Goal: Information Seeking & Learning: Learn about a topic

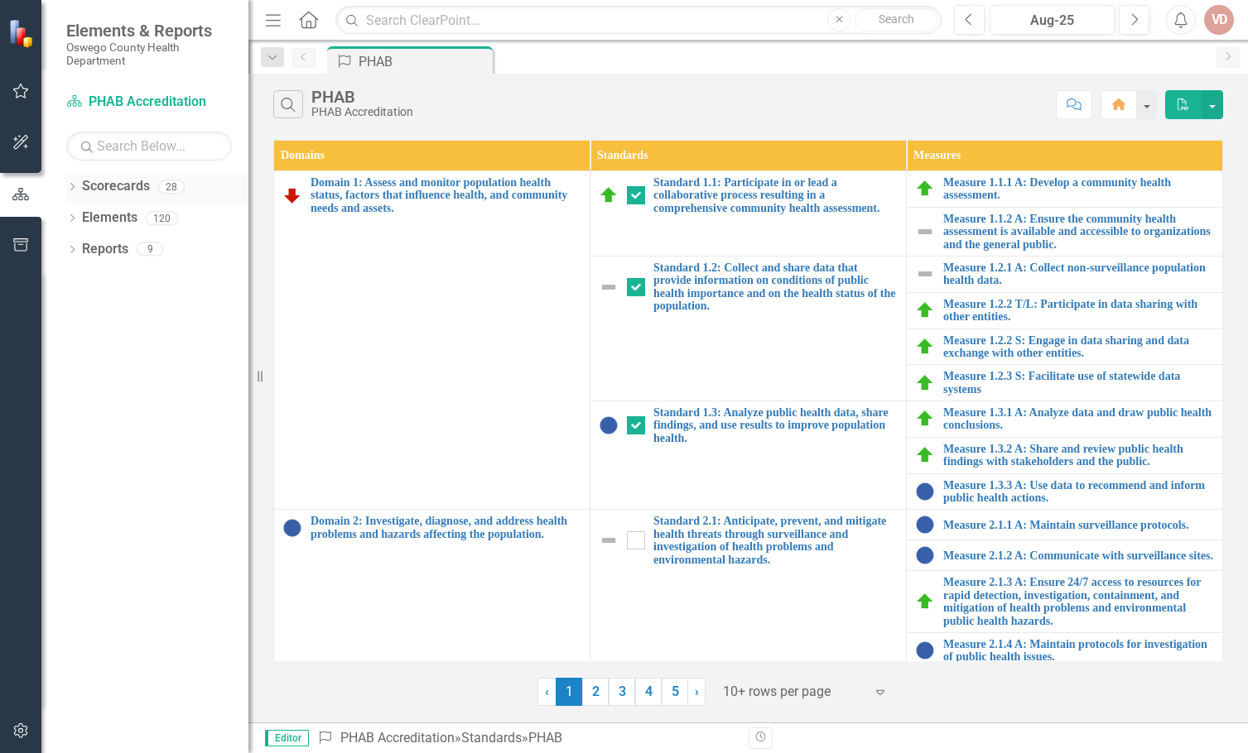
click at [120, 191] on link "Scorecards" at bounding box center [116, 186] width 68 height 19
click at [72, 187] on icon "Dropdown" at bounding box center [72, 188] width 12 height 9
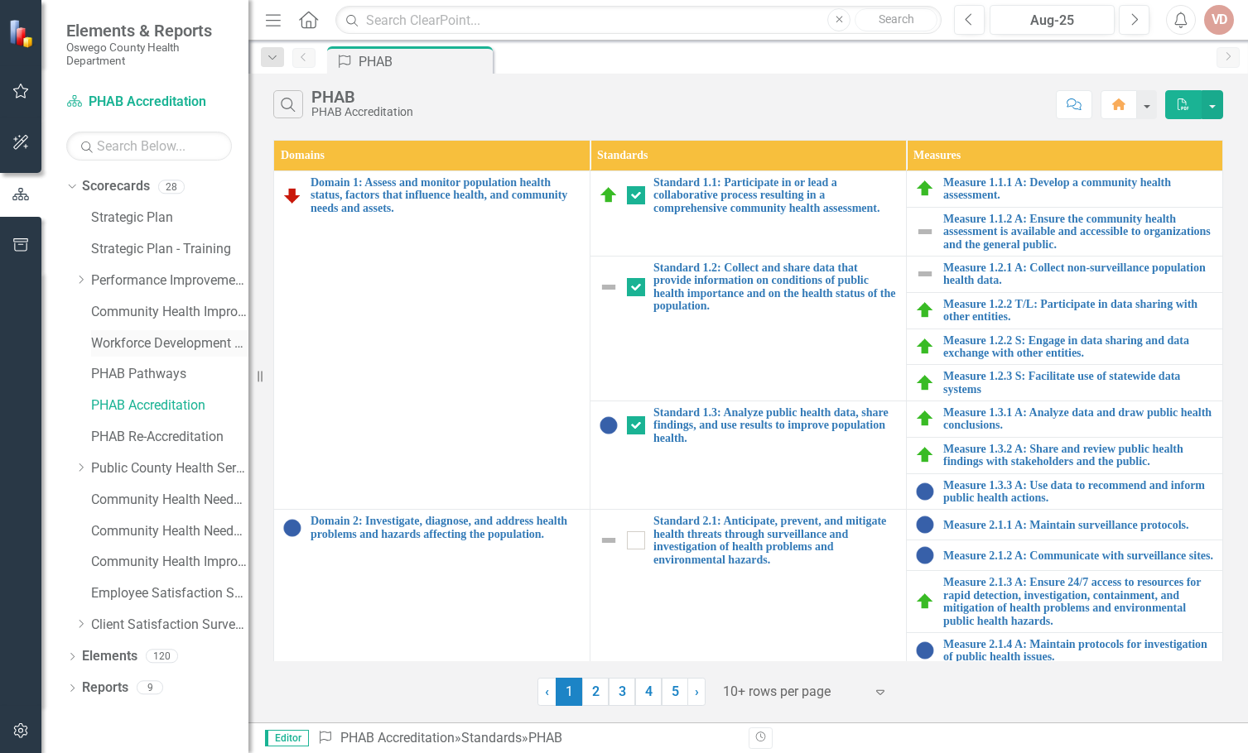
click at [137, 339] on link "Workforce Development Plan" at bounding box center [169, 343] width 157 height 19
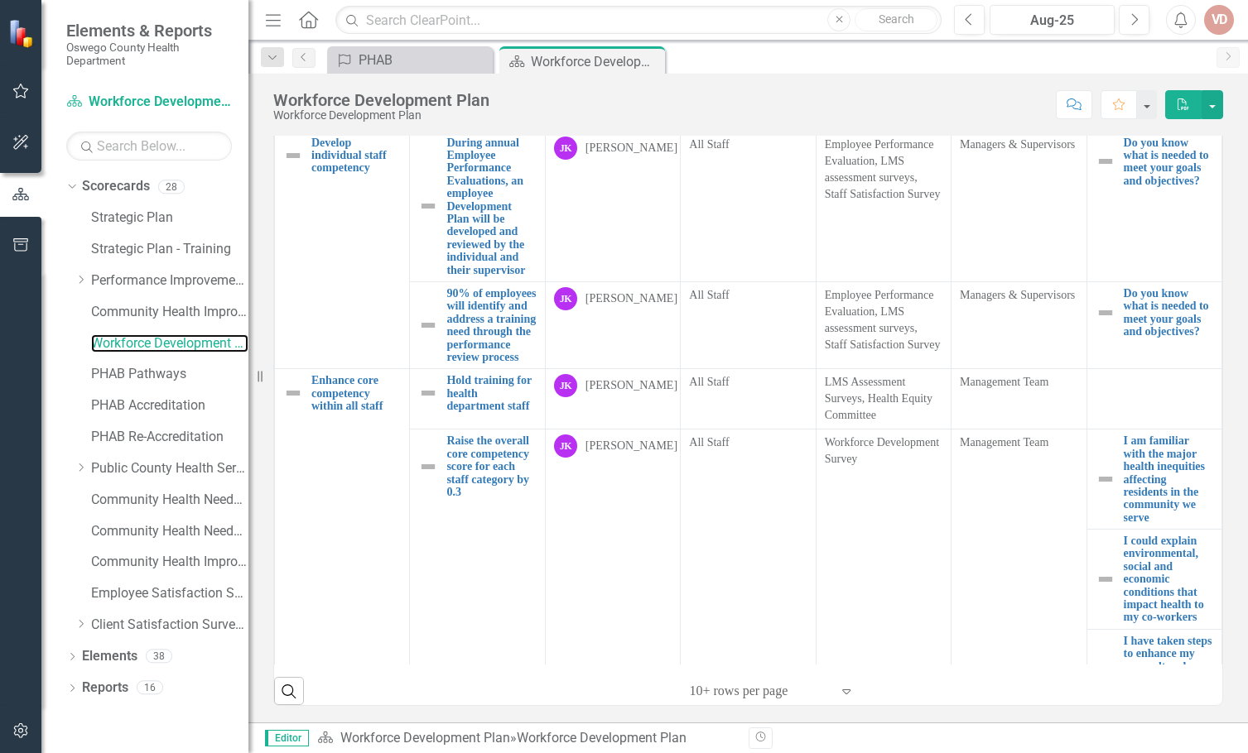
scroll to position [414, 0]
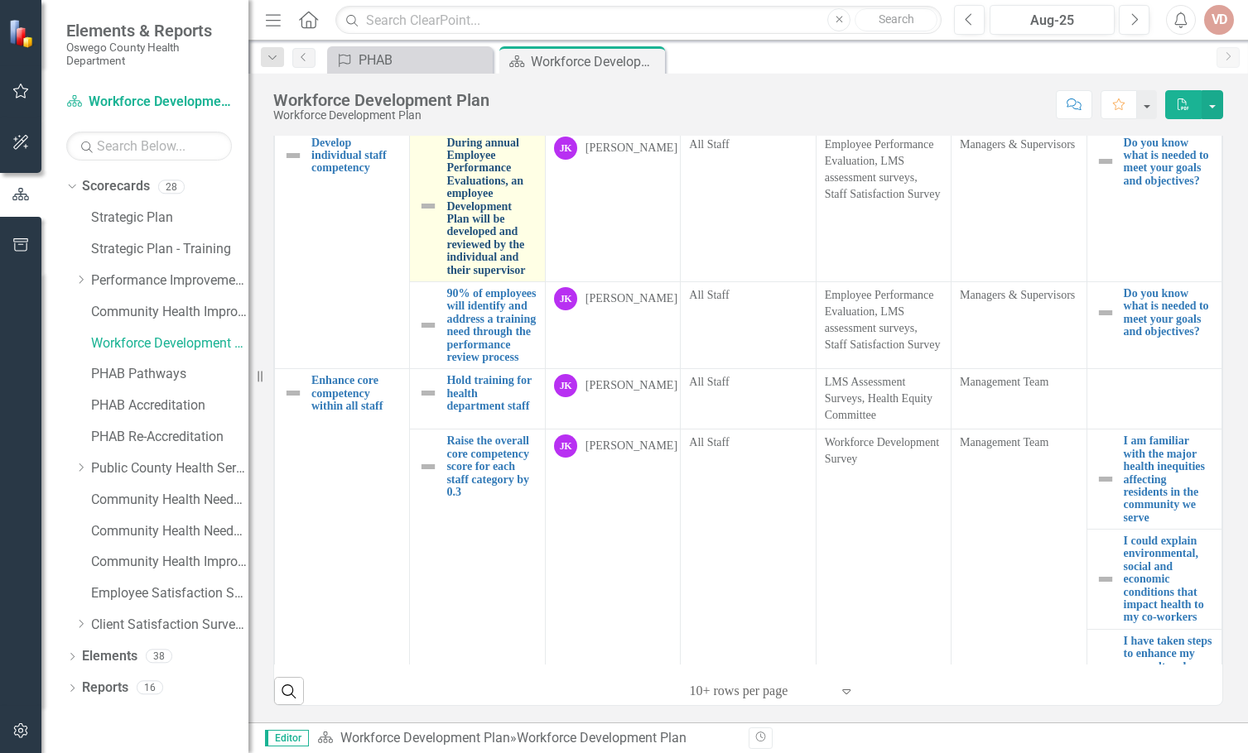
click at [464, 277] on link "During annual Employee Performance Evaluations, an employee Development Plan wi…" at bounding box center [490, 207] width 89 height 140
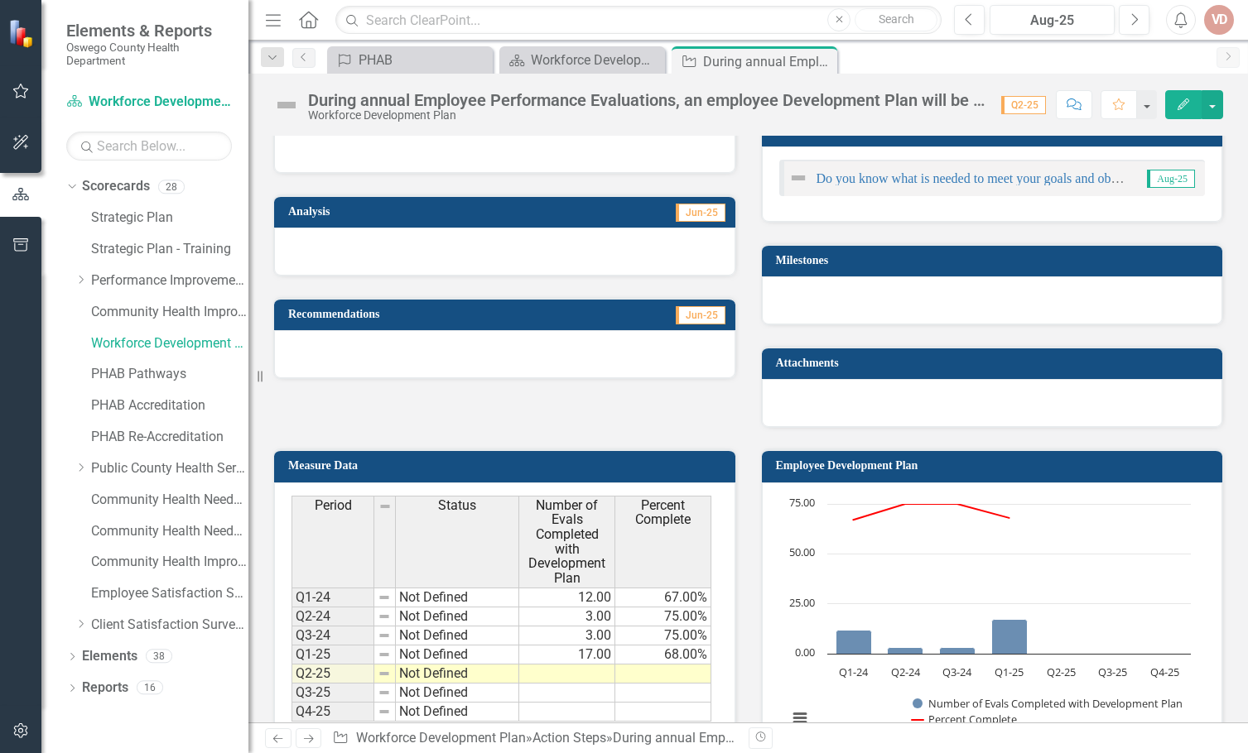
scroll to position [414, 0]
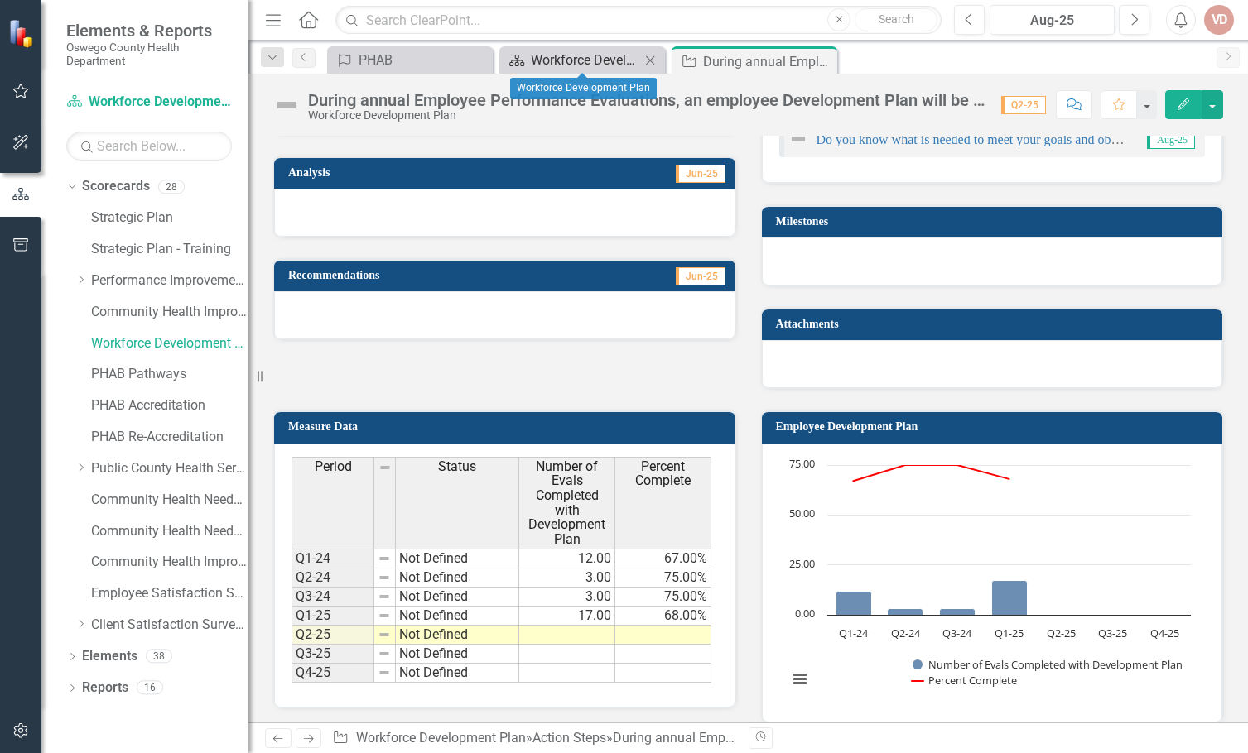
click at [575, 58] on div "Workforce Development Plan" at bounding box center [585, 60] width 109 height 21
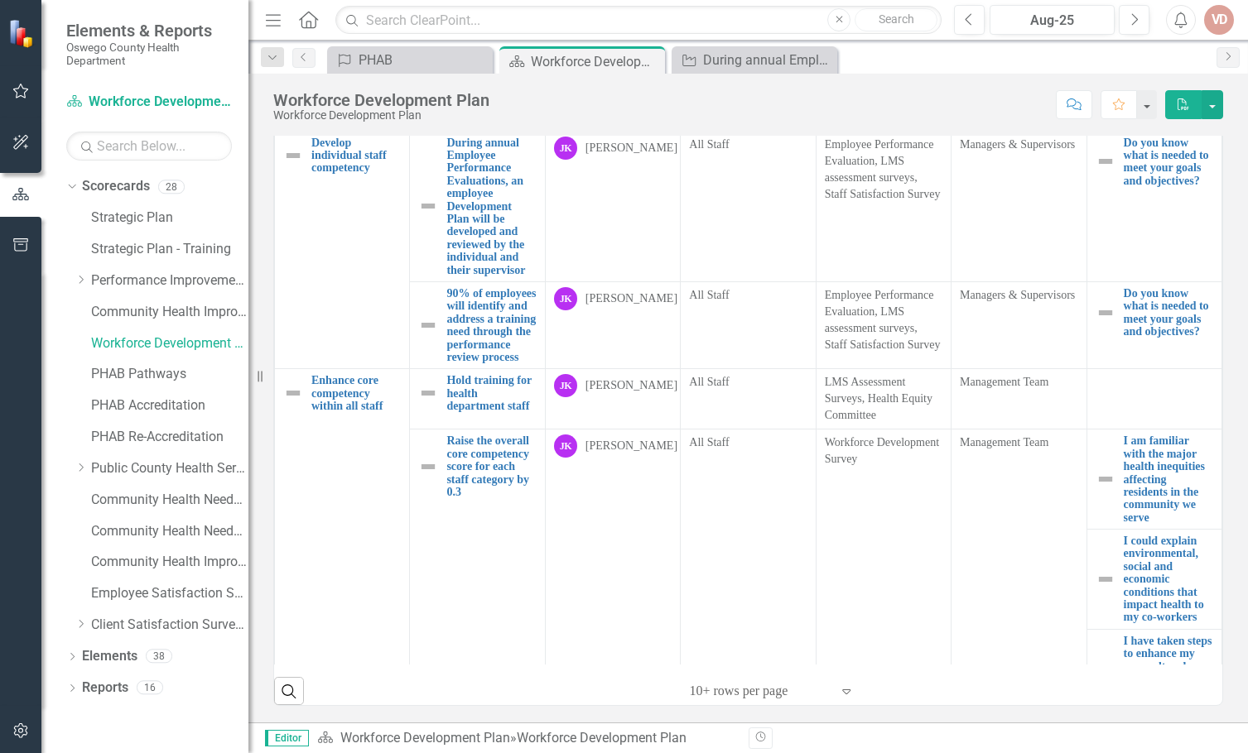
scroll to position [497, 0]
click at [462, 363] on link "90% of employees will identify and address a training need through the performa…" at bounding box center [490, 325] width 89 height 76
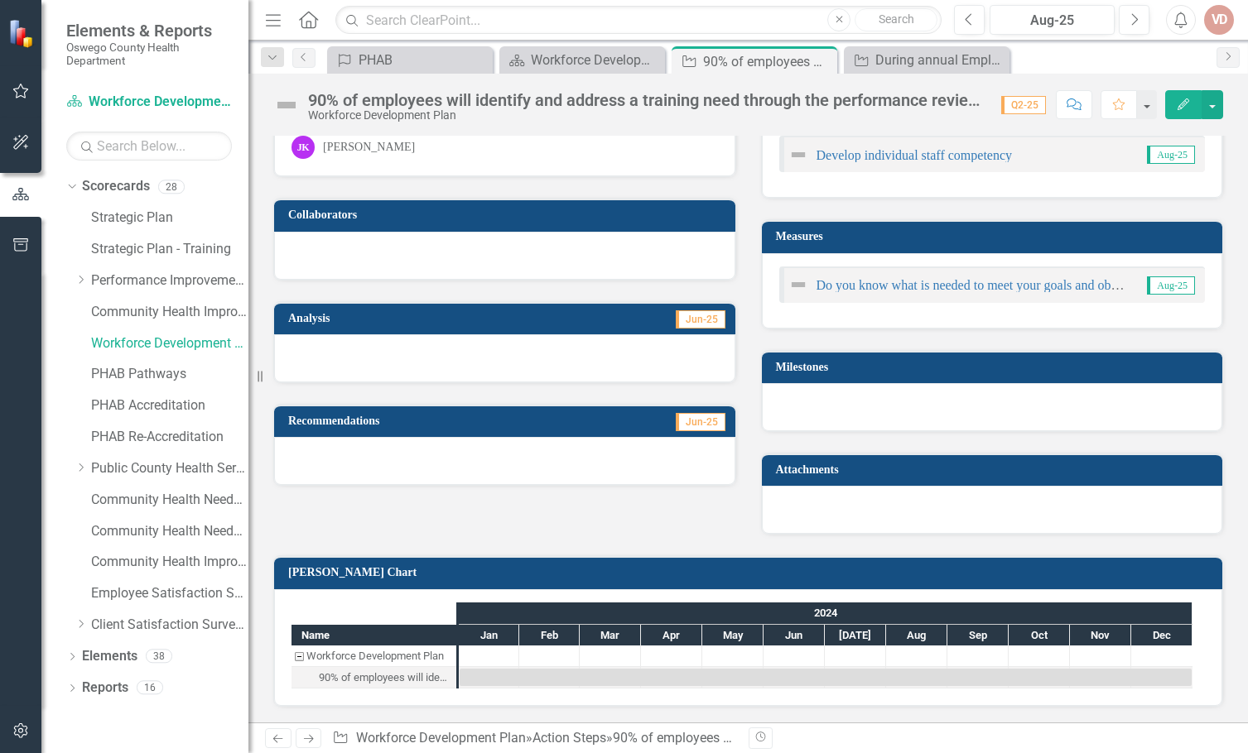
scroll to position [269, 0]
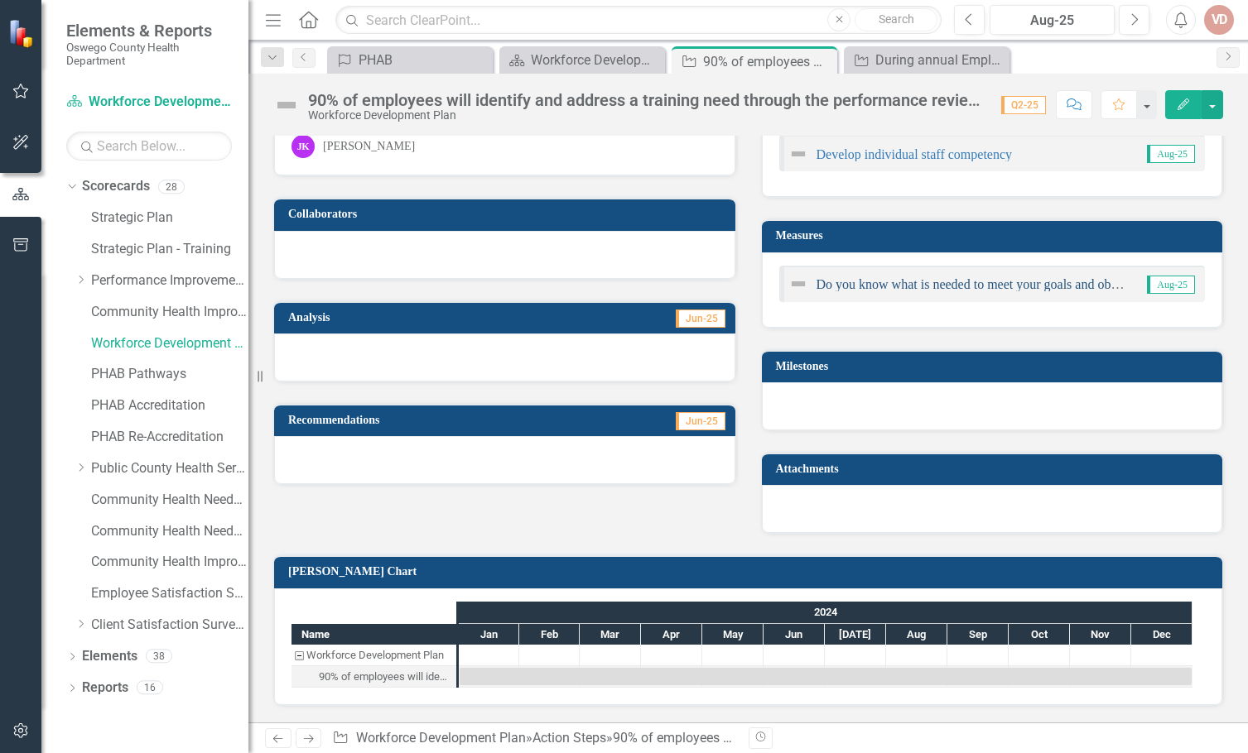
click at [1062, 284] on link "Do you know what is needed to meet your goals and objectives?" at bounding box center [986, 284] width 341 height 14
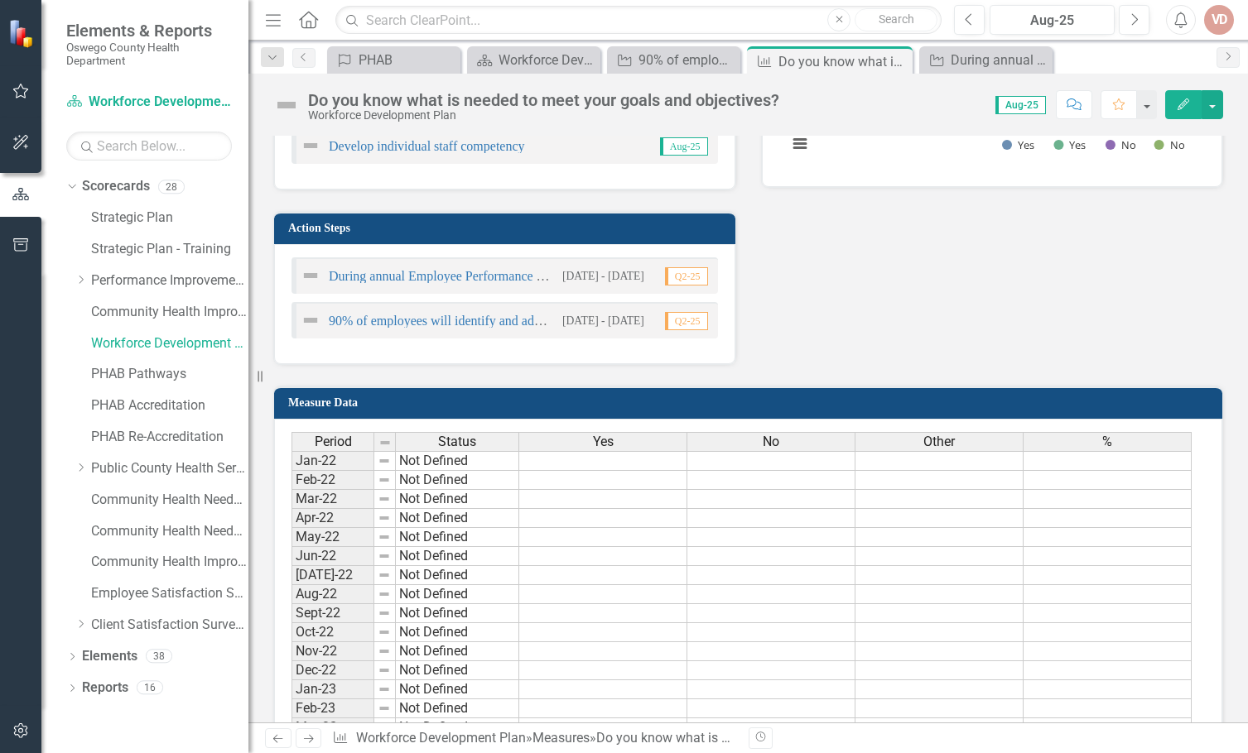
scroll to position [339, 0]
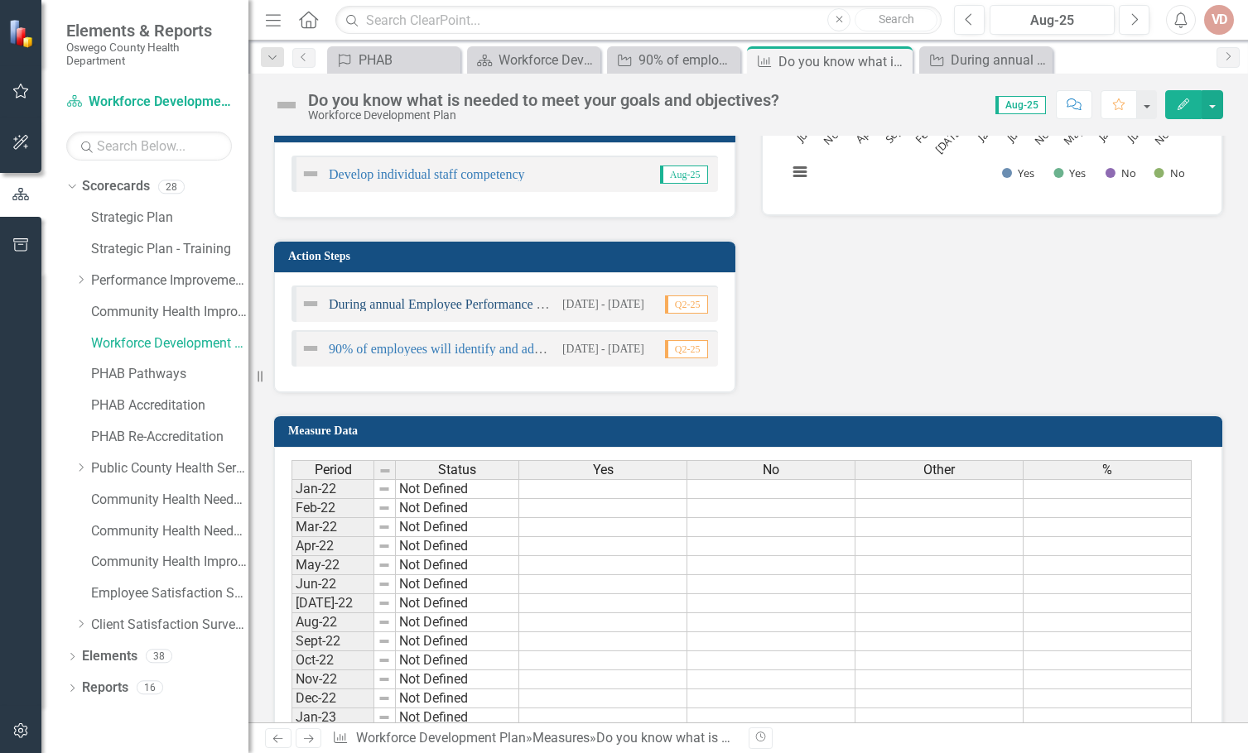
click at [386, 306] on link "During annual Employee Performance Evaluations, an employee Development Plan wi…" at bounding box center [738, 304] width 819 height 14
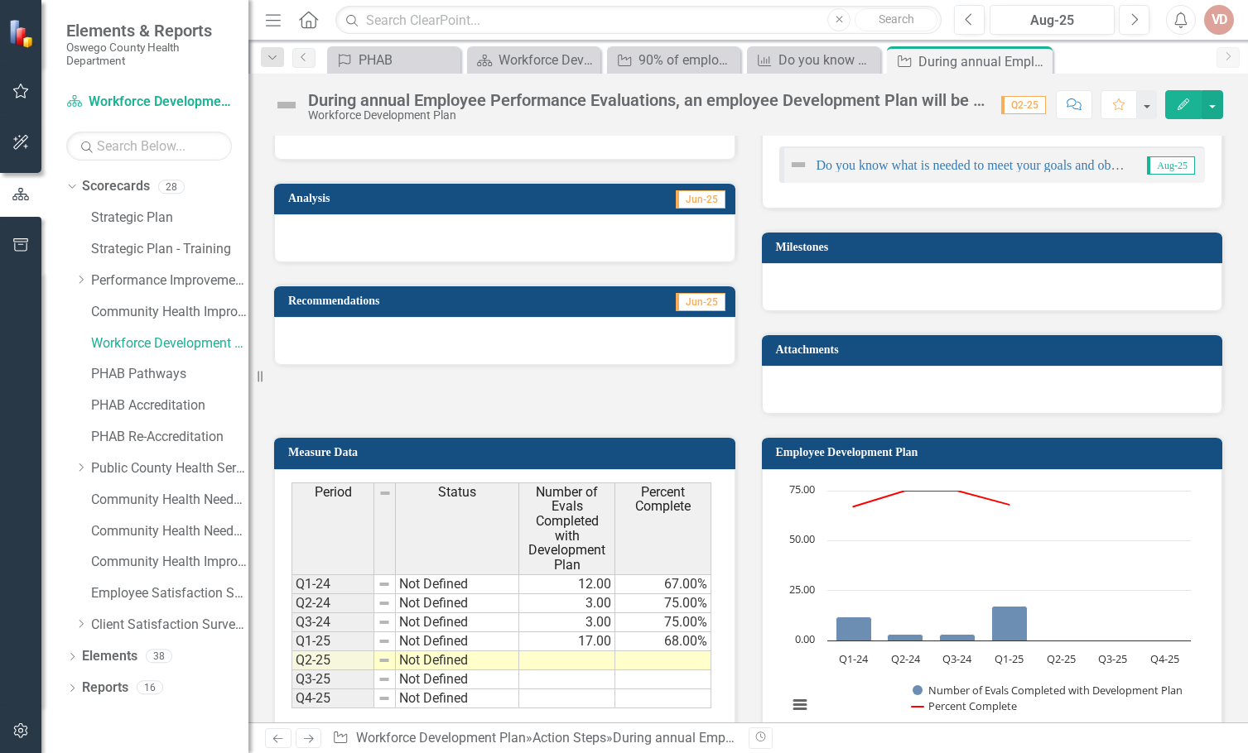
scroll to position [349, 0]
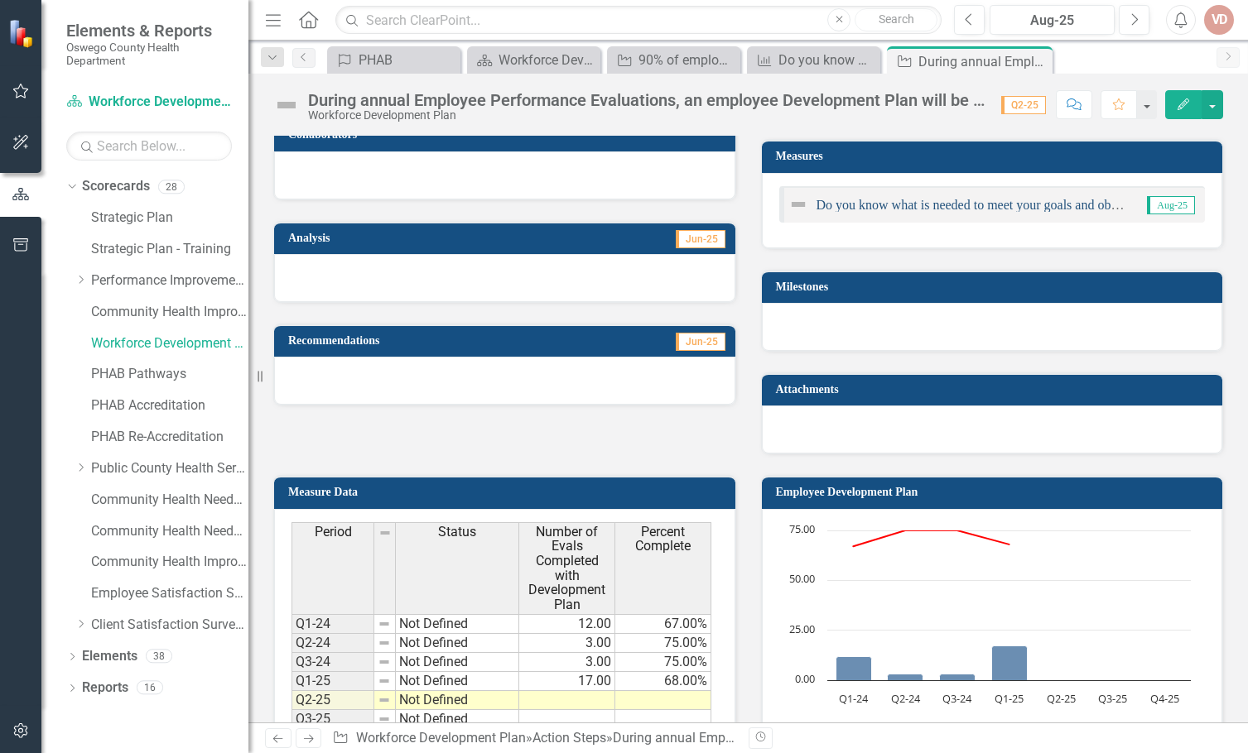
click at [953, 207] on link "Do you know what is needed to meet your goals and objectives?" at bounding box center [986, 205] width 341 height 14
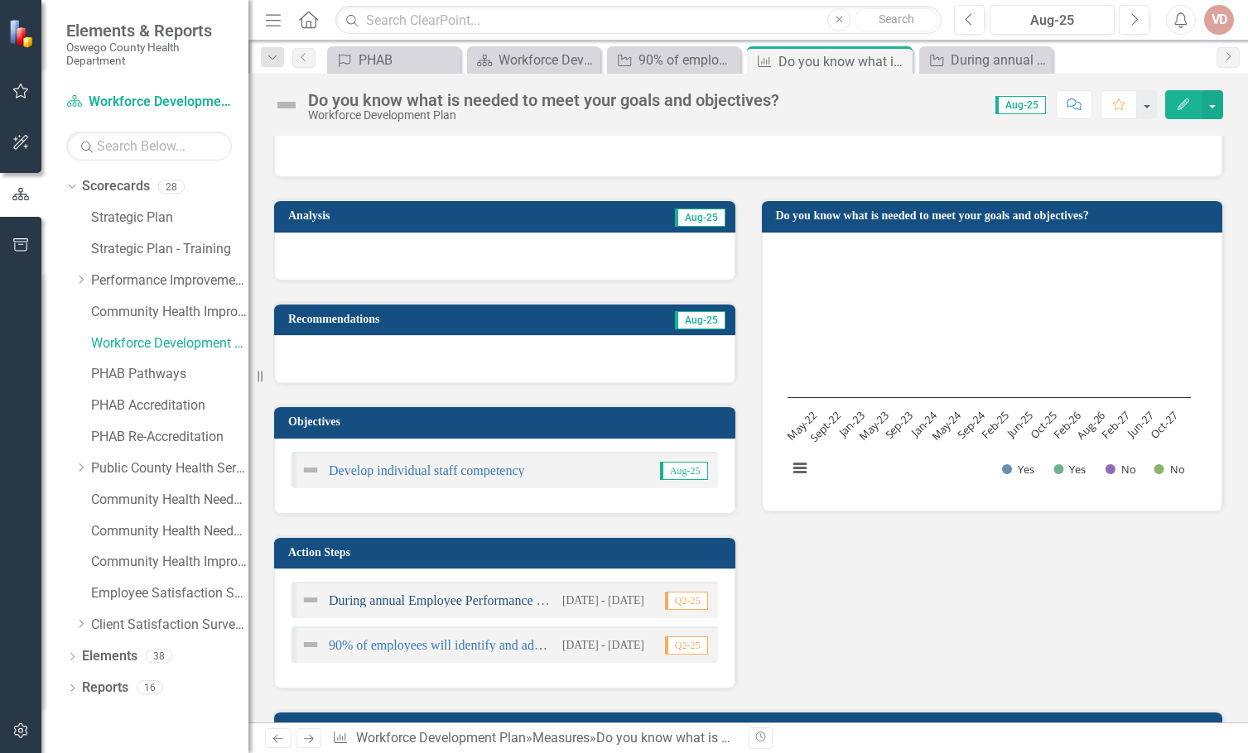
scroll to position [83, 0]
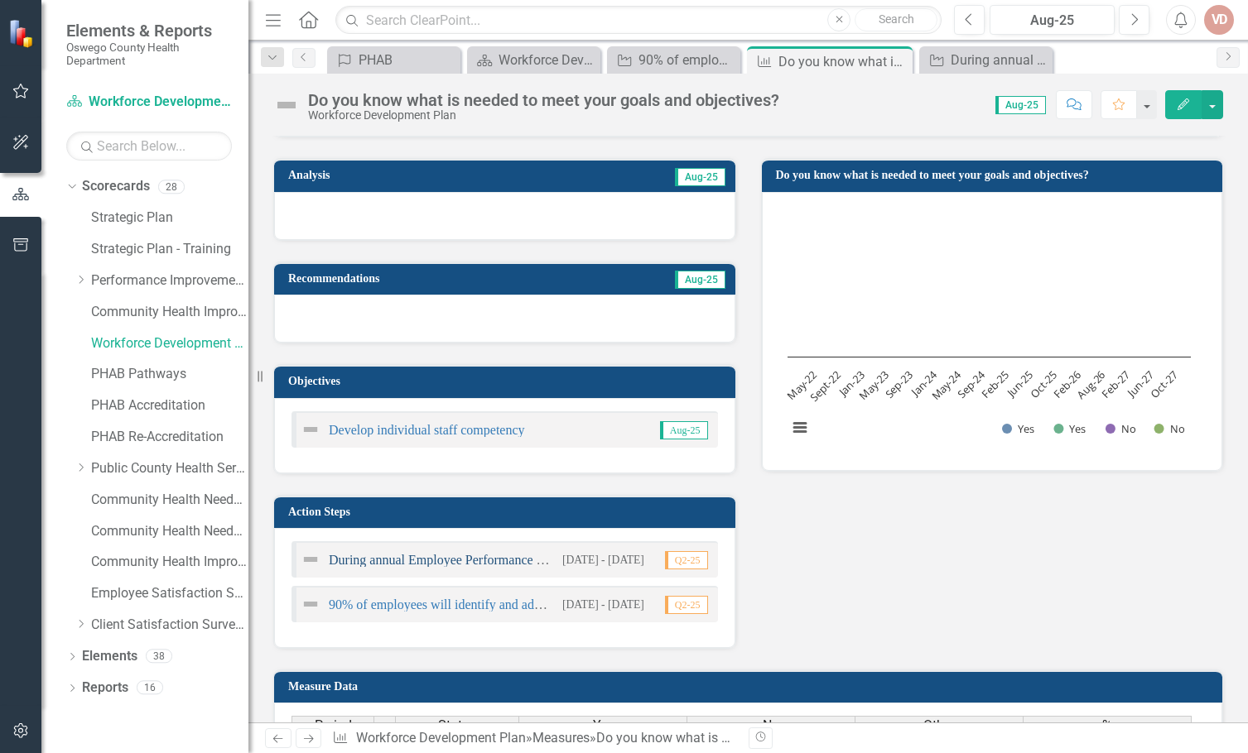
click at [413, 559] on link "During annual Employee Performance Evaluations, an employee Development Plan wi…" at bounding box center [738, 560] width 819 height 14
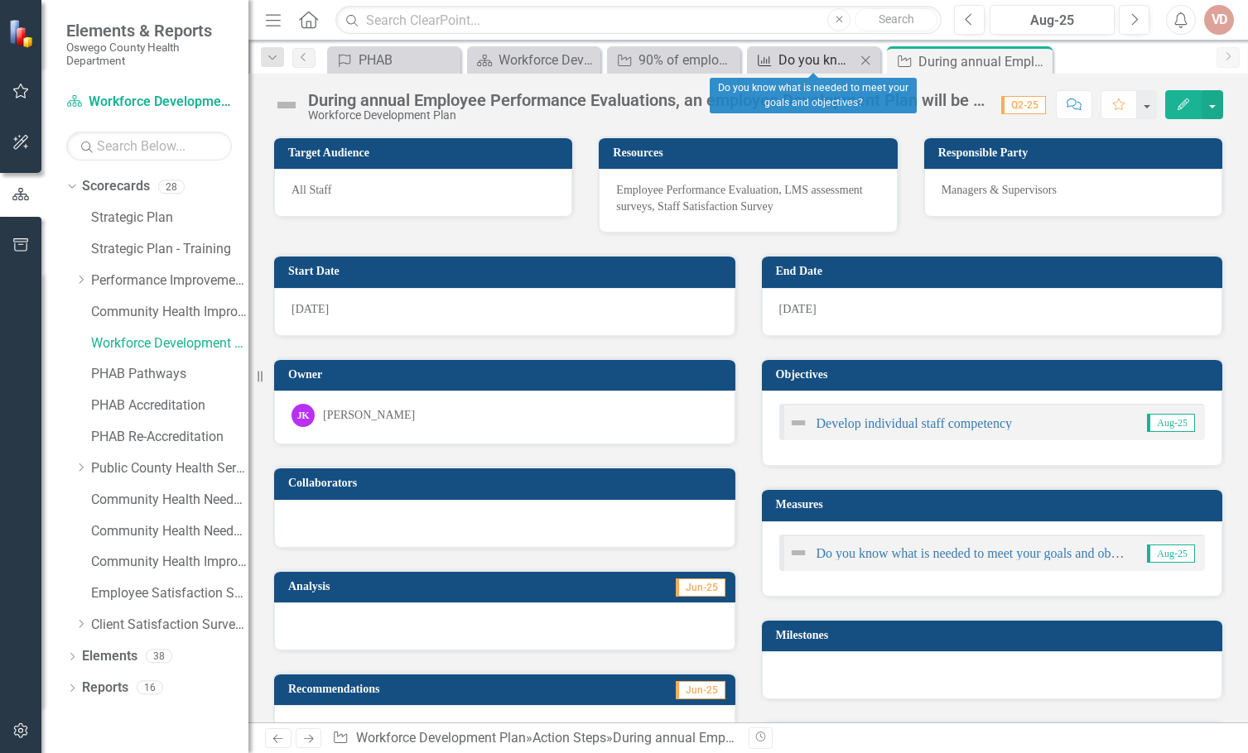
click at [816, 57] on div "Do you know what is needed to meet your goals and objectives?" at bounding box center [816, 60] width 77 height 21
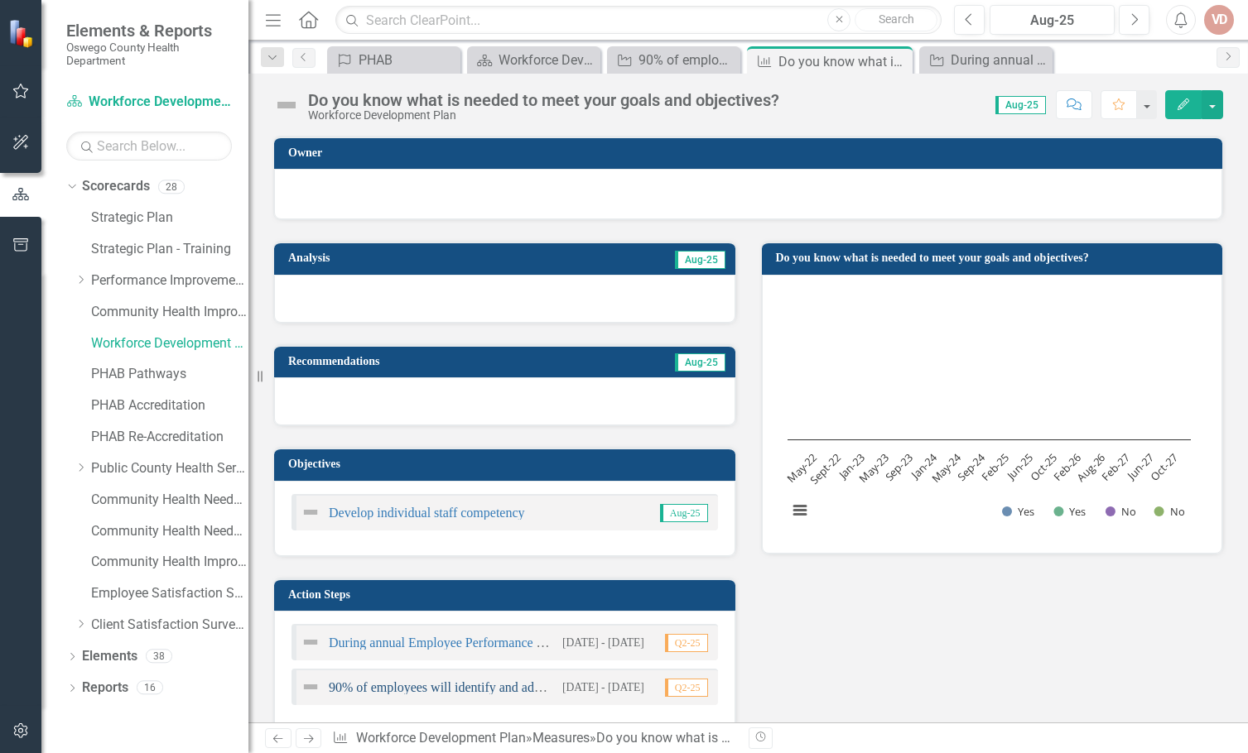
click at [388, 689] on link "90% of employees will identify and address a training need through the performa…" at bounding box center [595, 688] width 532 height 14
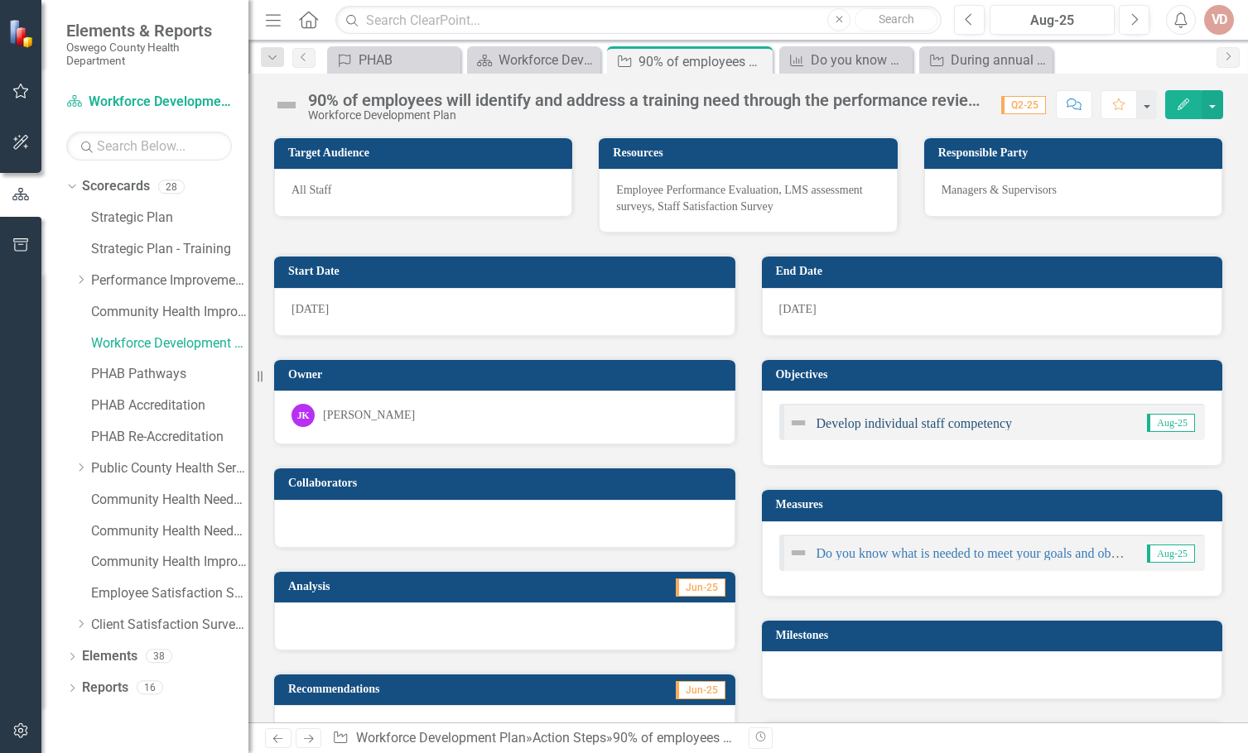
click at [849, 425] on link "Develop individual staff competency" at bounding box center [914, 423] width 196 height 14
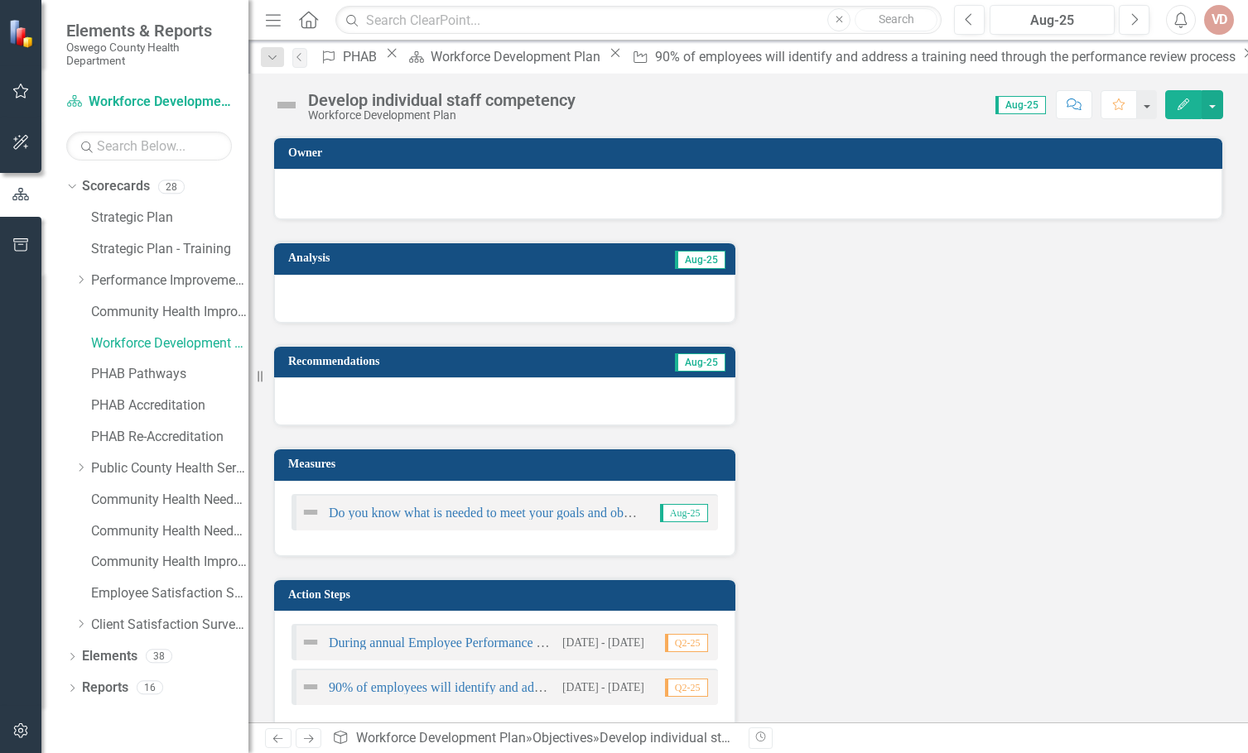
scroll to position [26, 0]
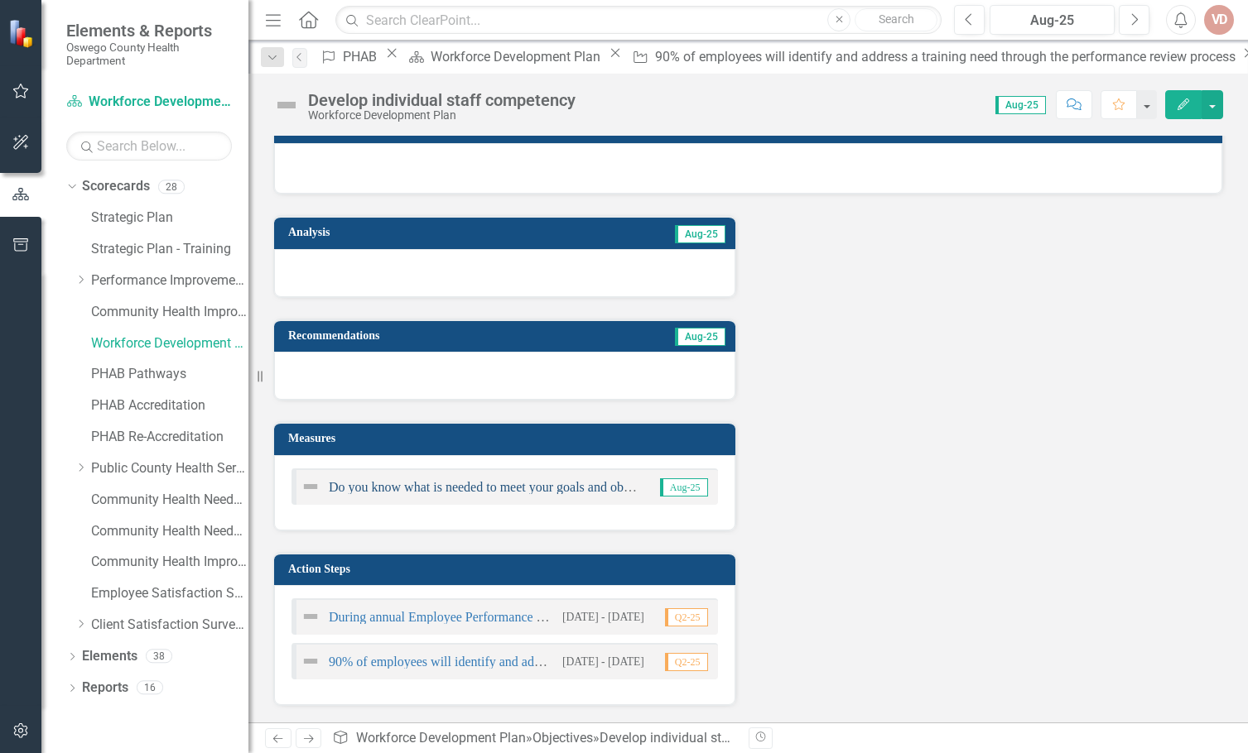
click at [393, 483] on link "Do you know what is needed to meet your goals and objectives?" at bounding box center [499, 487] width 341 height 14
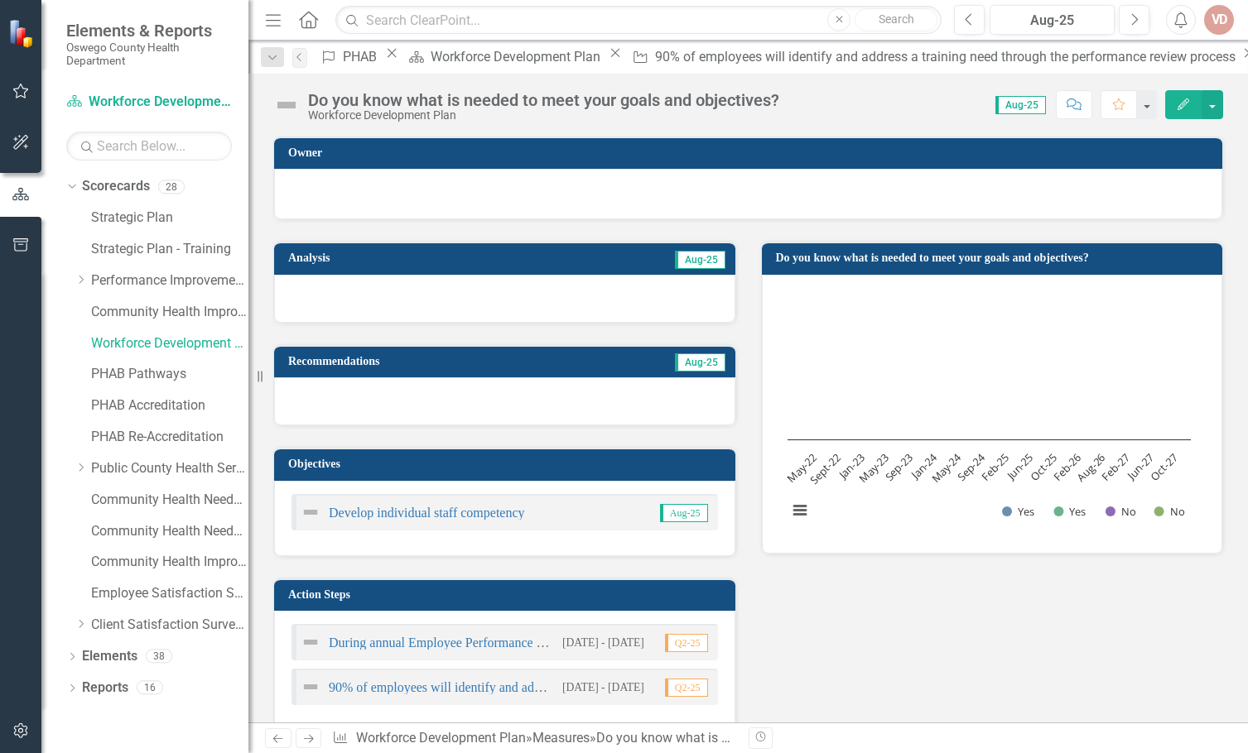
click at [979, 380] on rect "Interactive chart" at bounding box center [989, 412] width 420 height 248
click at [795, 511] on button "View chart menu, Chart" at bounding box center [799, 510] width 23 height 23
click at [982, 618] on div "Analysis Aug-25 Recommendations Aug-25 Objectives Develop individual staff comp…" at bounding box center [748, 476] width 974 height 512
click at [392, 692] on link "90% of employees will identify and address a training need through the performa…" at bounding box center [595, 688] width 532 height 14
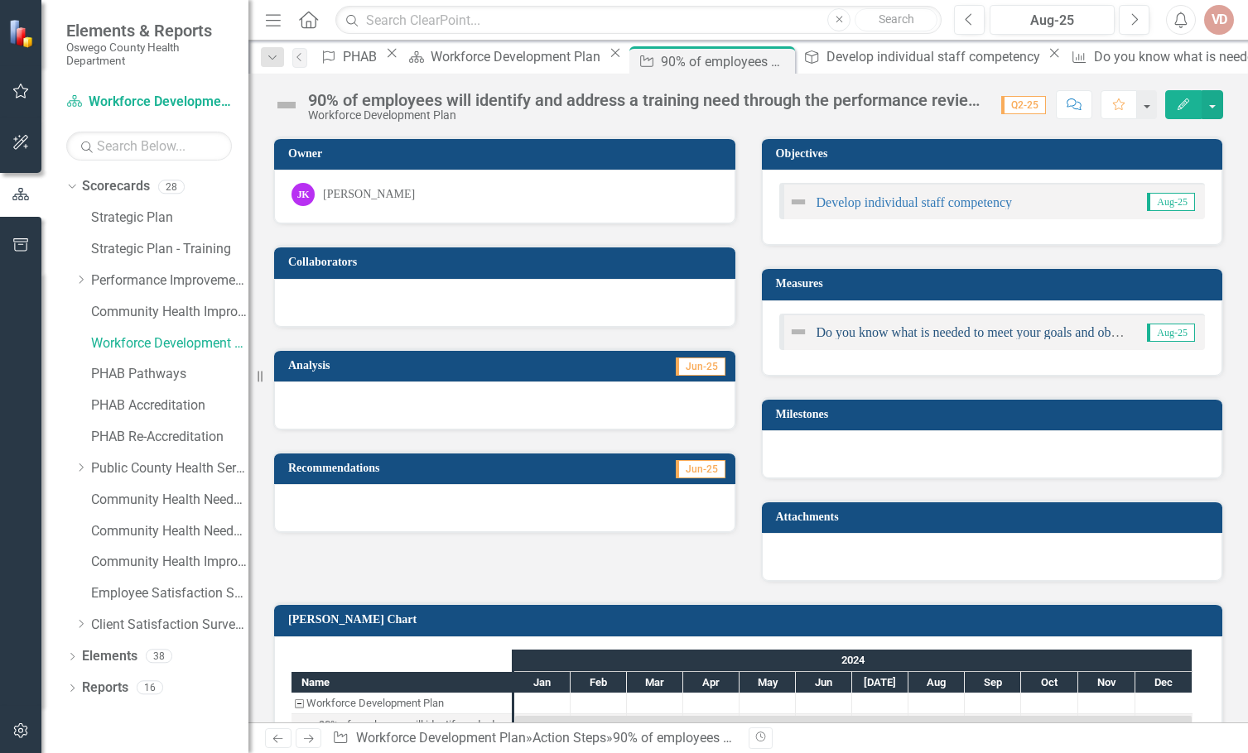
scroll to position [269, 0]
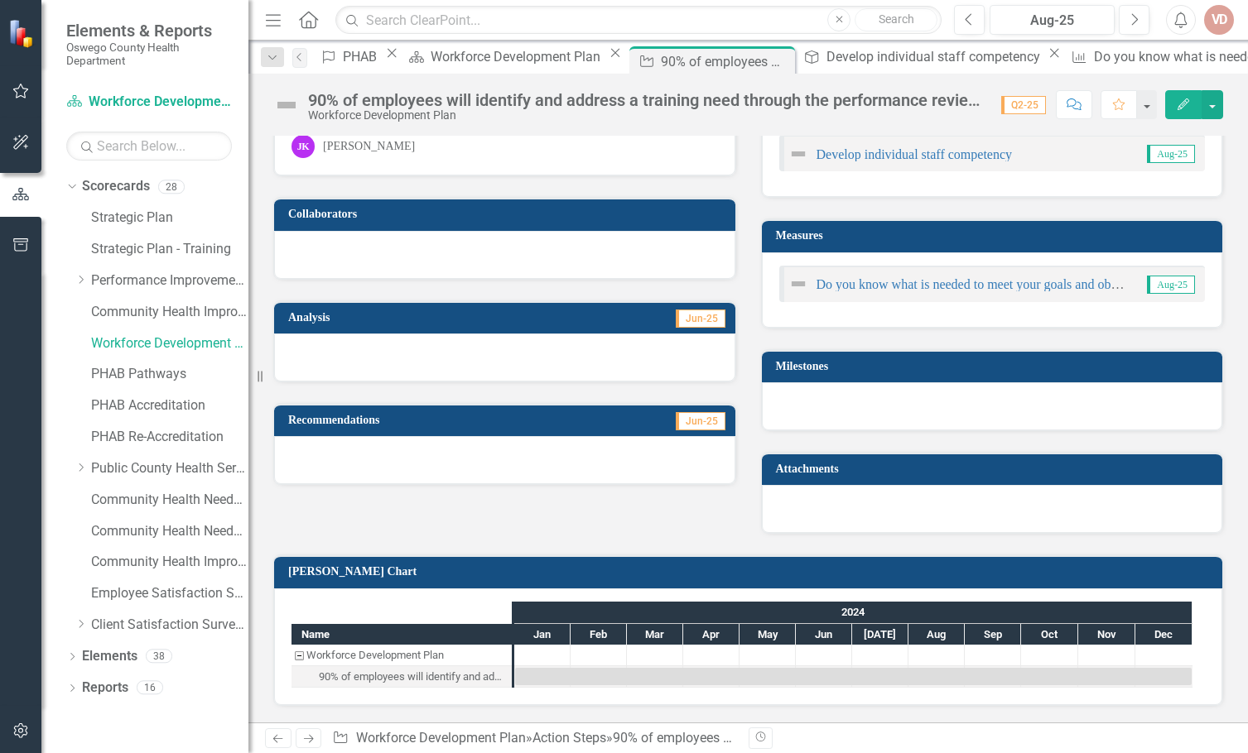
click at [394, 676] on div "90% of employees will identify and address a training need through the performa…" at bounding box center [413, 677] width 188 height 22
click at [298, 658] on div "Workforce Development Plan" at bounding box center [298, 656] width 15 height 22
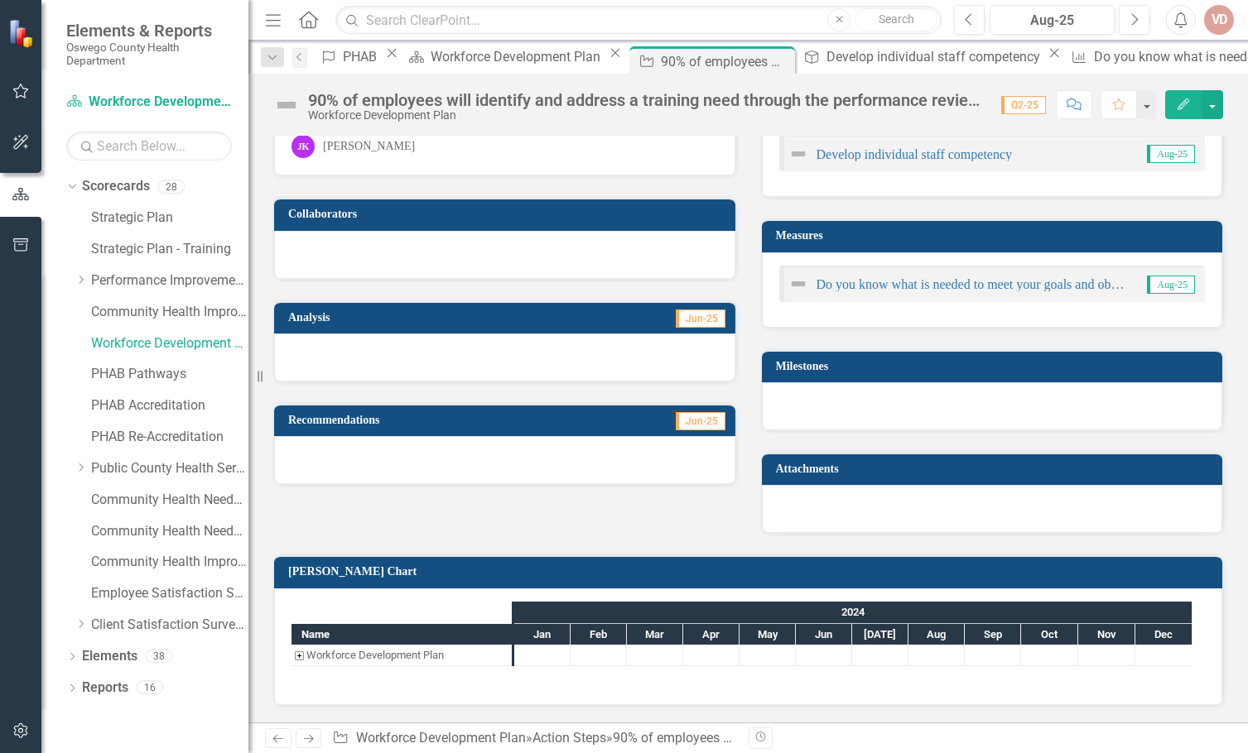
click at [298, 658] on div "Workforce Development Plan" at bounding box center [298, 656] width 15 height 22
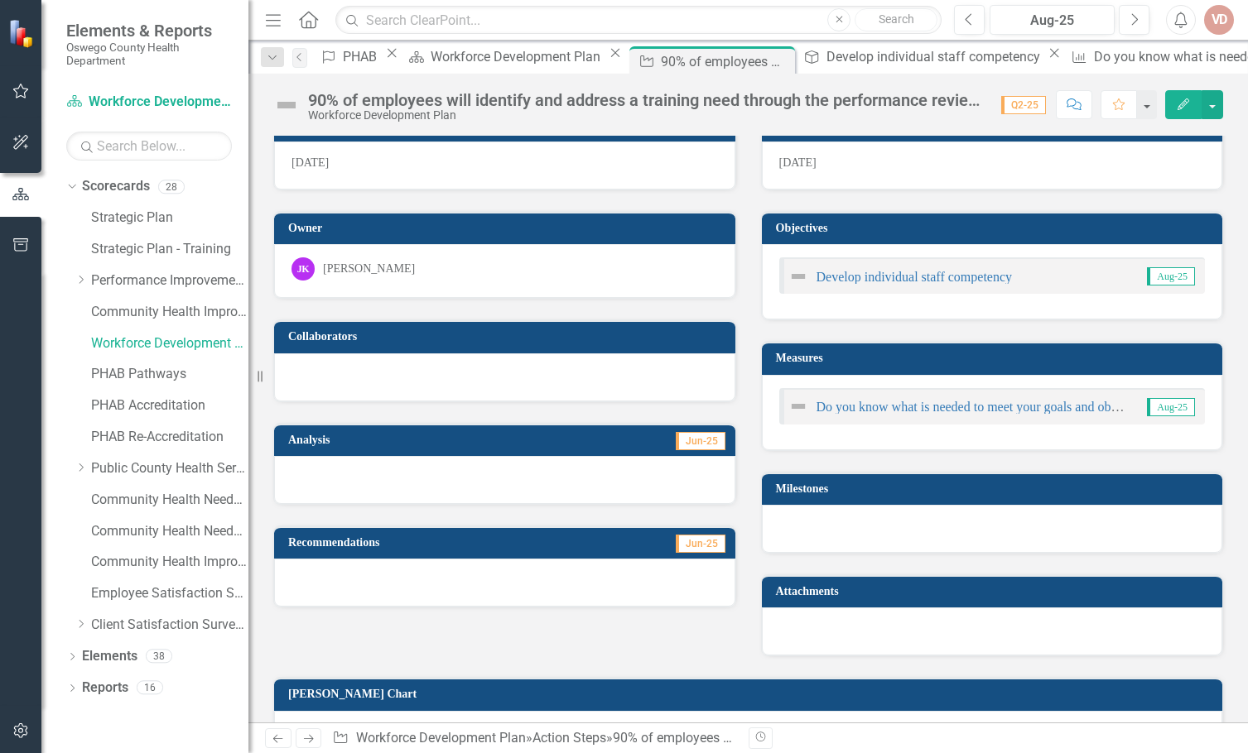
scroll to position [103, 0]
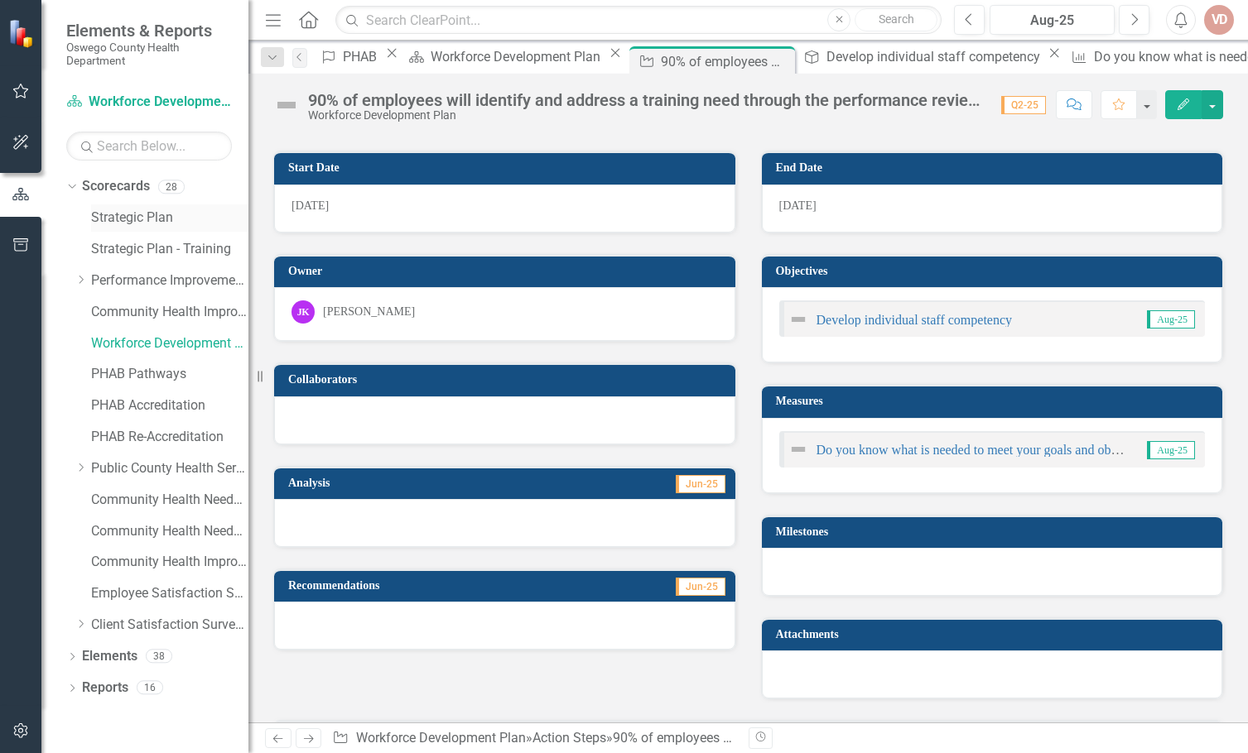
click at [128, 220] on link "Strategic Plan" at bounding box center [169, 218] width 157 height 19
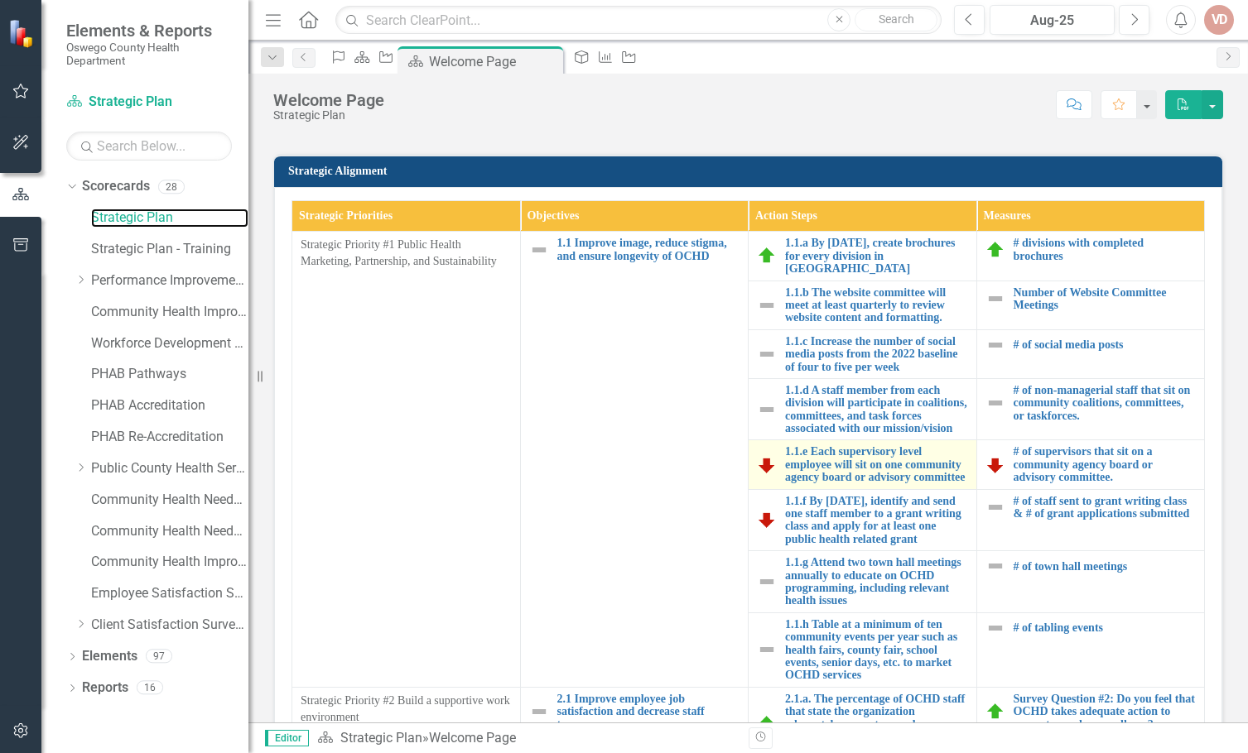
scroll to position [592, 0]
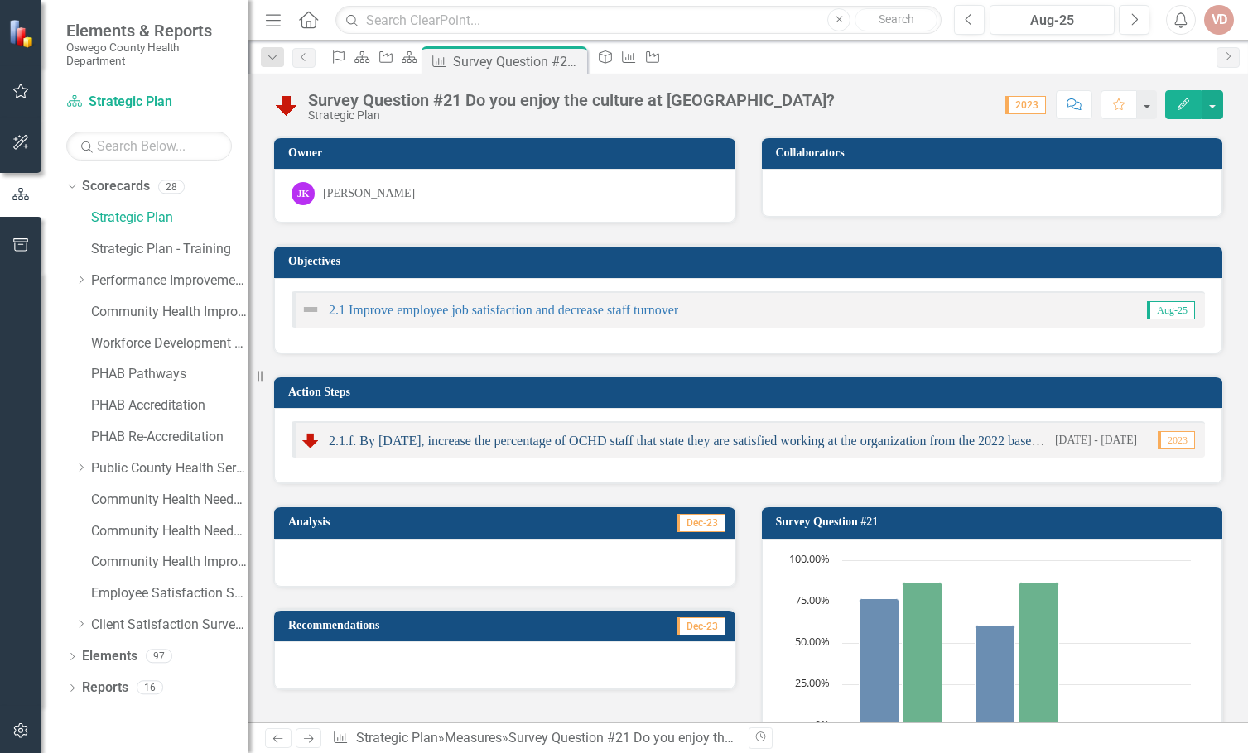
click at [528, 439] on link "2.1.f. By [DATE], increase the percentage of OCHD staff that state they are sat…" at bounding box center [733, 441] width 809 height 14
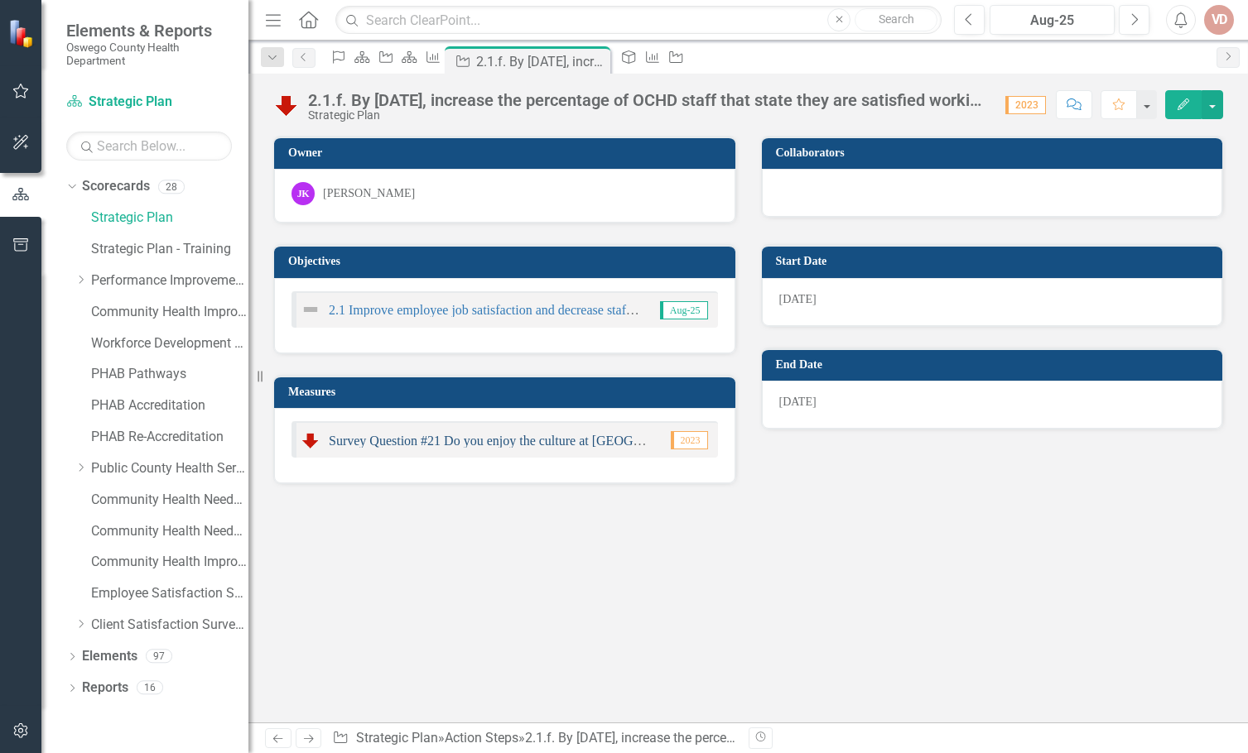
click at [487, 442] on link "Survey Question #21 Do you enjoy the culture at [GEOGRAPHIC_DATA]?" at bounding box center [531, 441] width 404 height 14
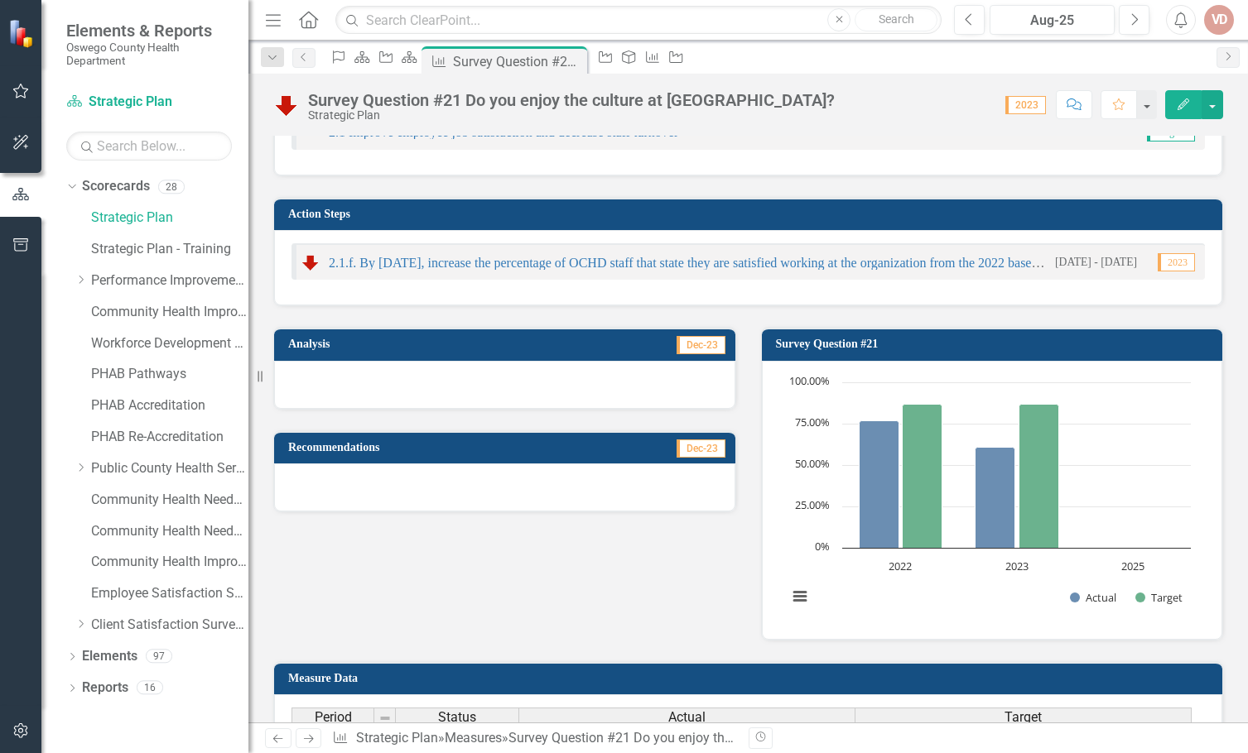
scroll to position [414, 0]
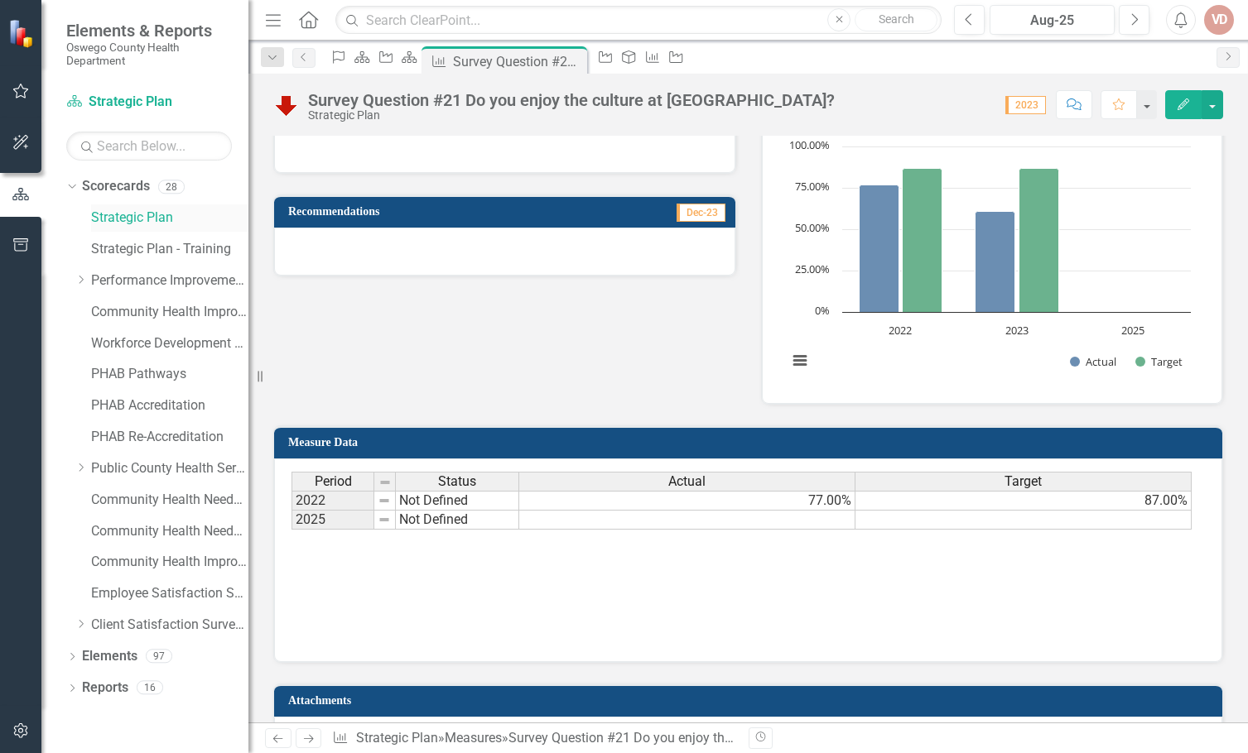
click at [127, 213] on link "Strategic Plan" at bounding box center [169, 218] width 157 height 19
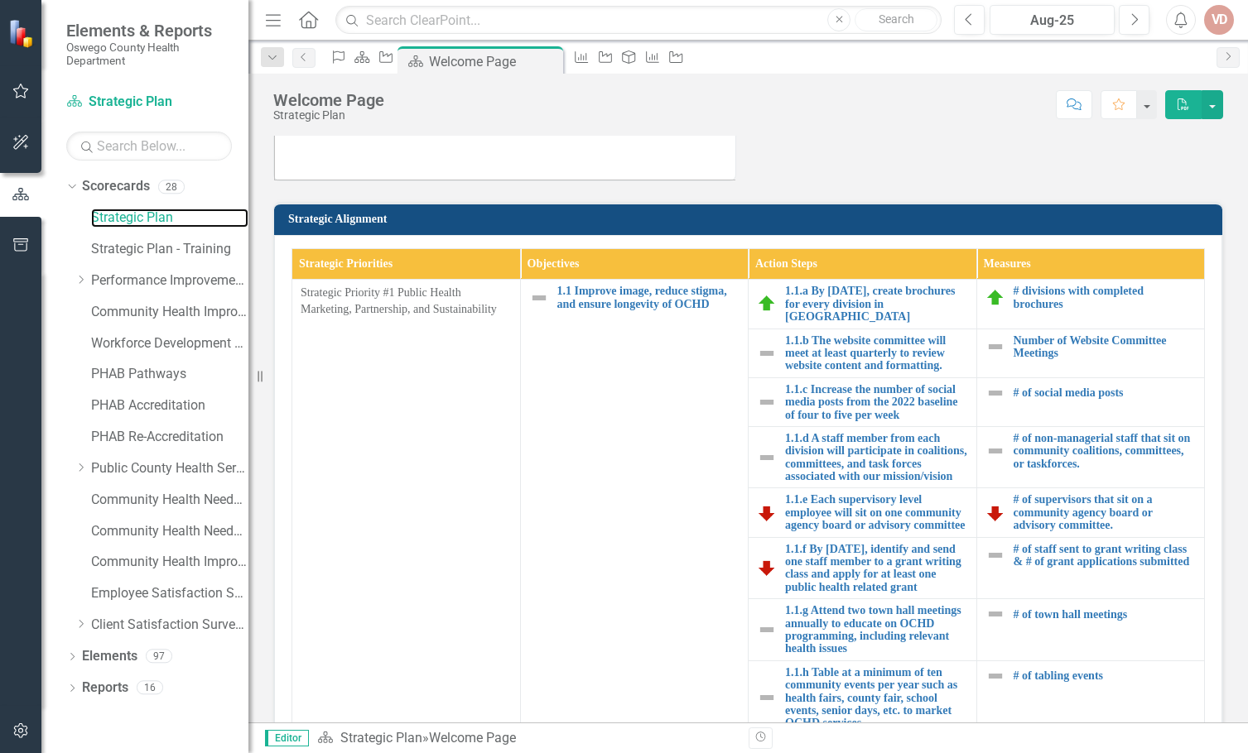
scroll to position [414, 0]
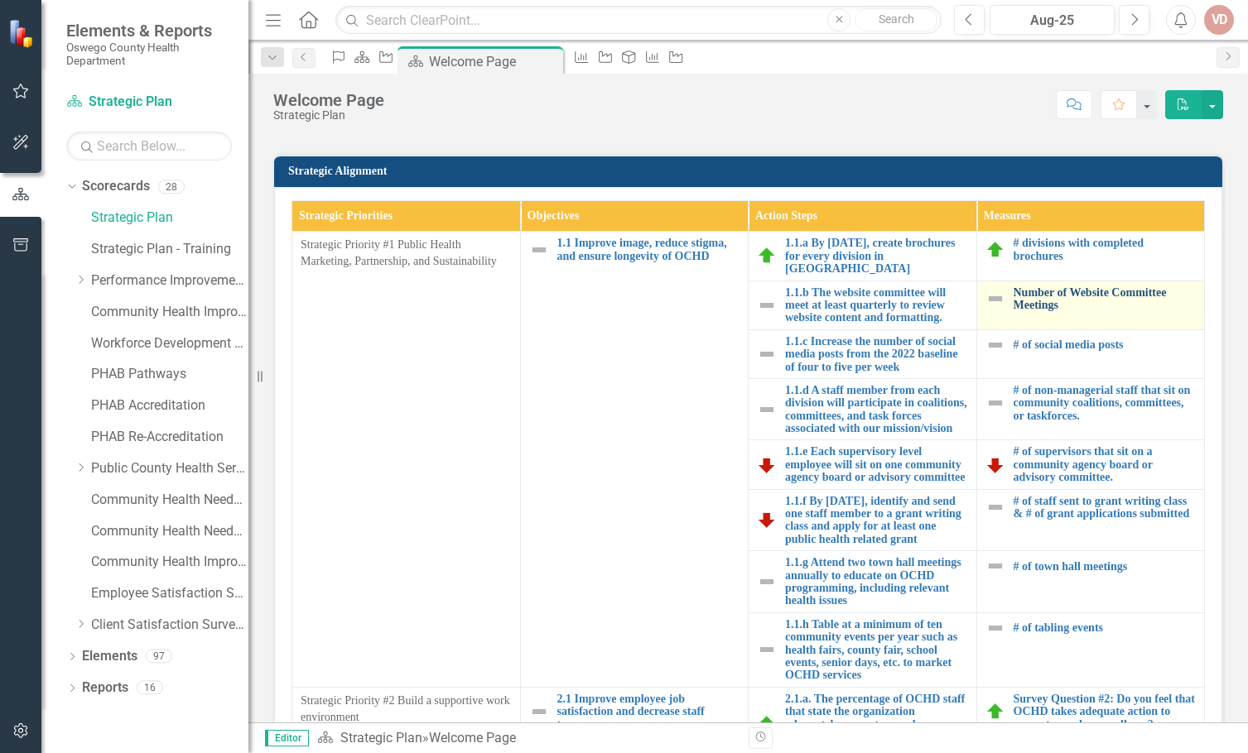
click at [1056, 295] on link "Number of Website Committee Meetings" at bounding box center [1104, 299] width 183 height 26
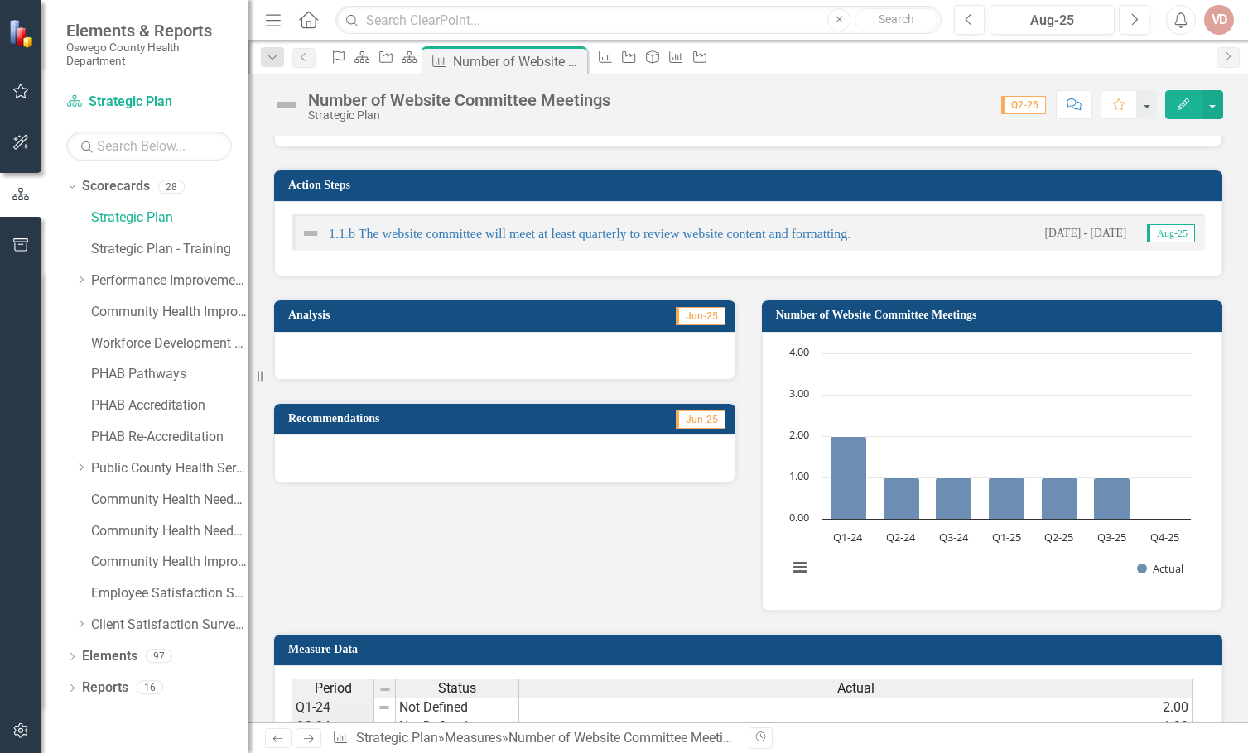
scroll to position [166, 0]
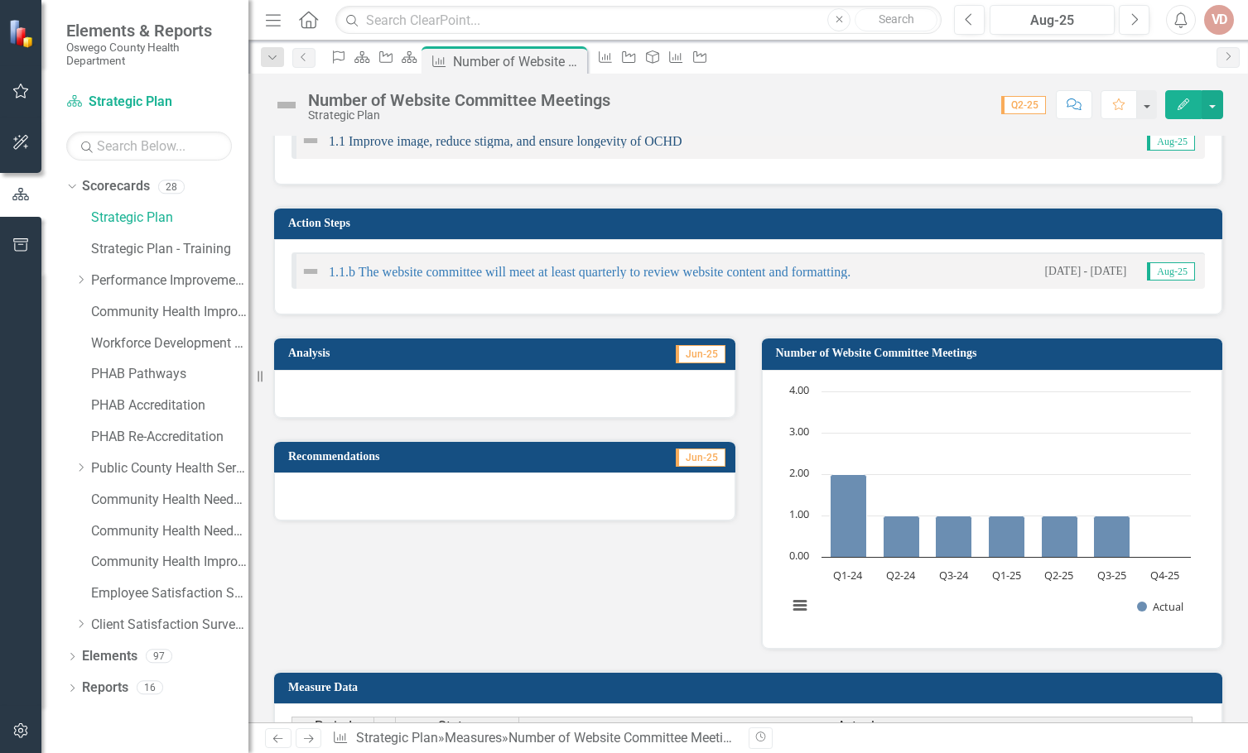
click at [486, 146] on link "1.1 Improve image, reduce stigma, and ensure longevity of OCHD" at bounding box center [506, 141] width 354 height 14
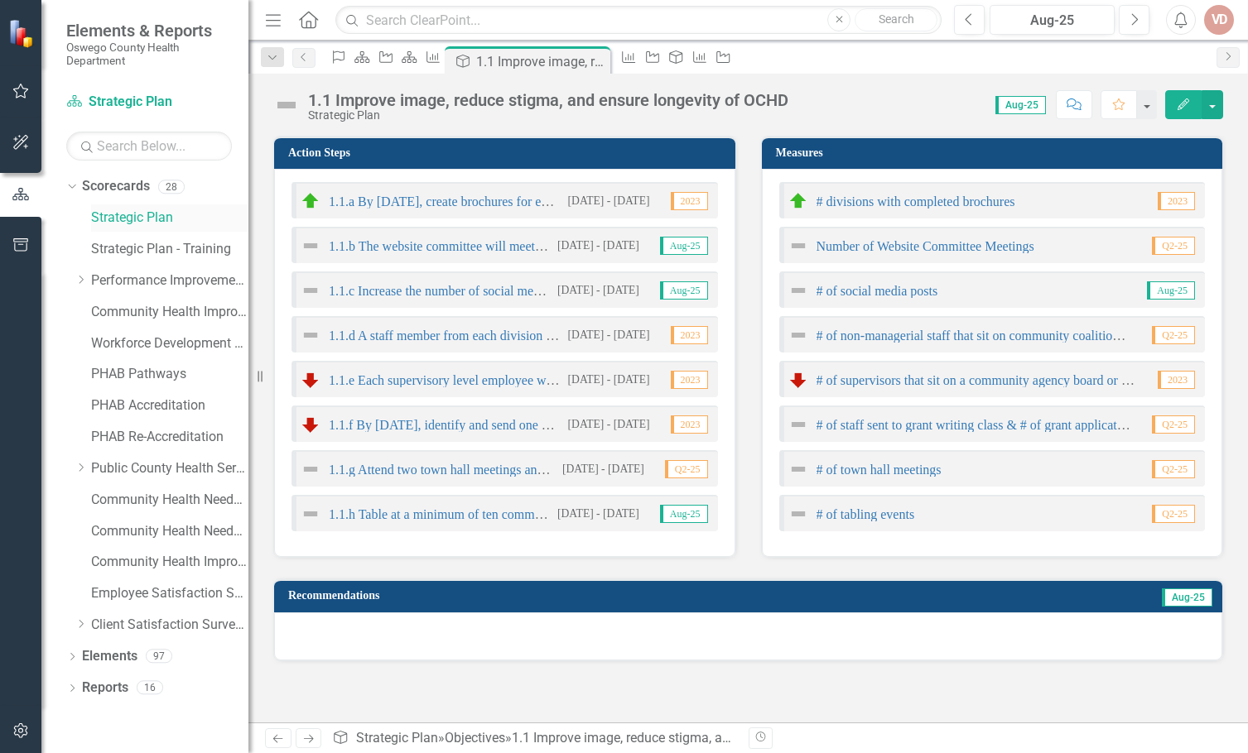
click at [113, 214] on link "Strategic Plan" at bounding box center [169, 218] width 157 height 19
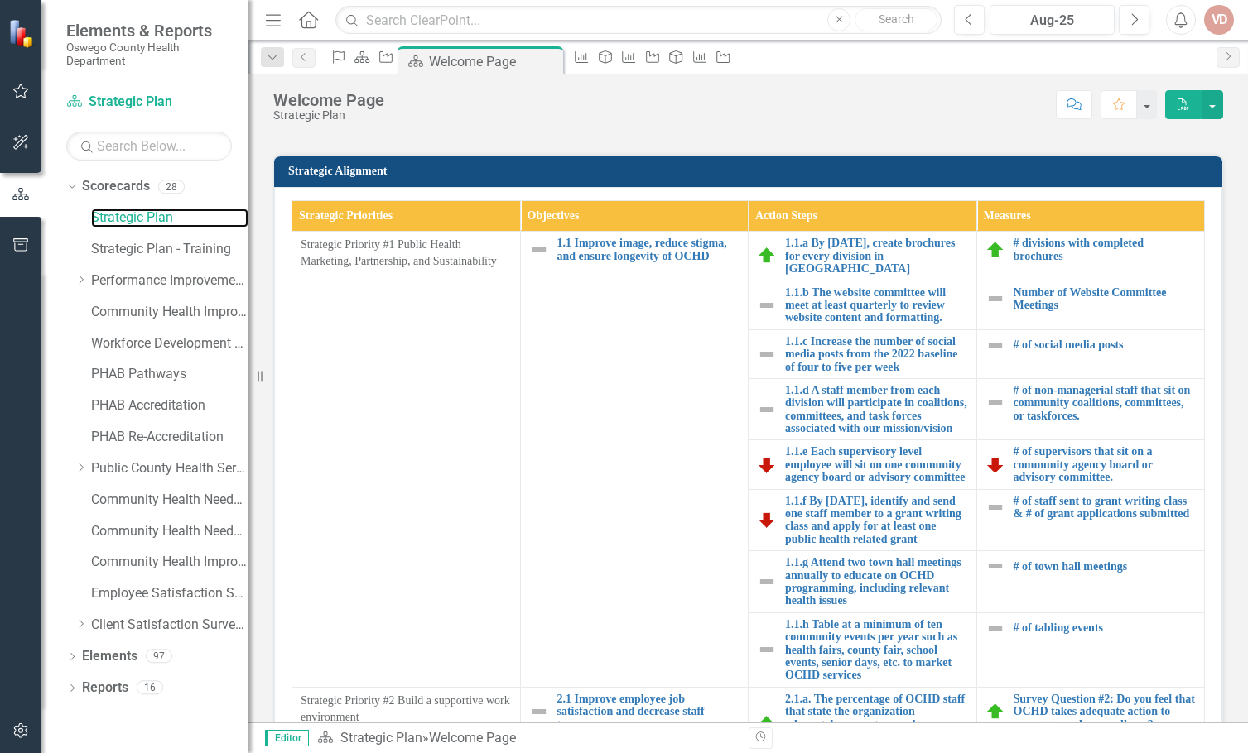
scroll to position [414, 0]
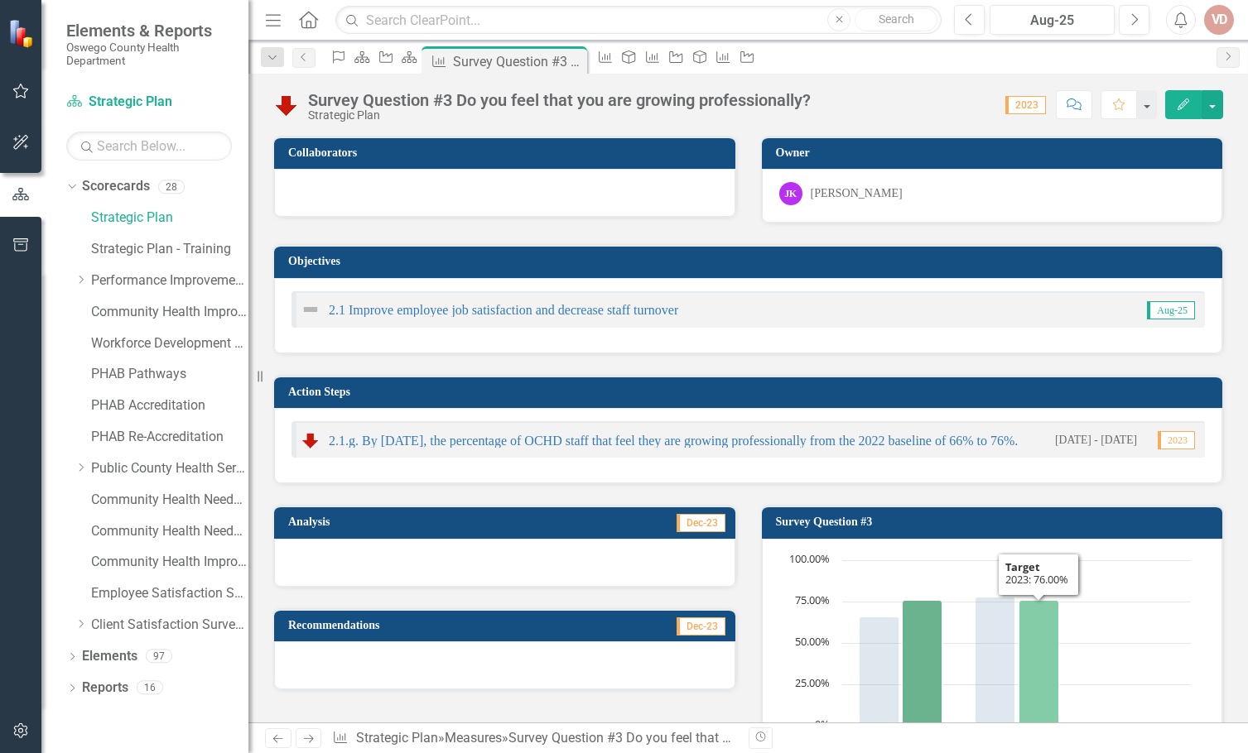
scroll to position [83, 0]
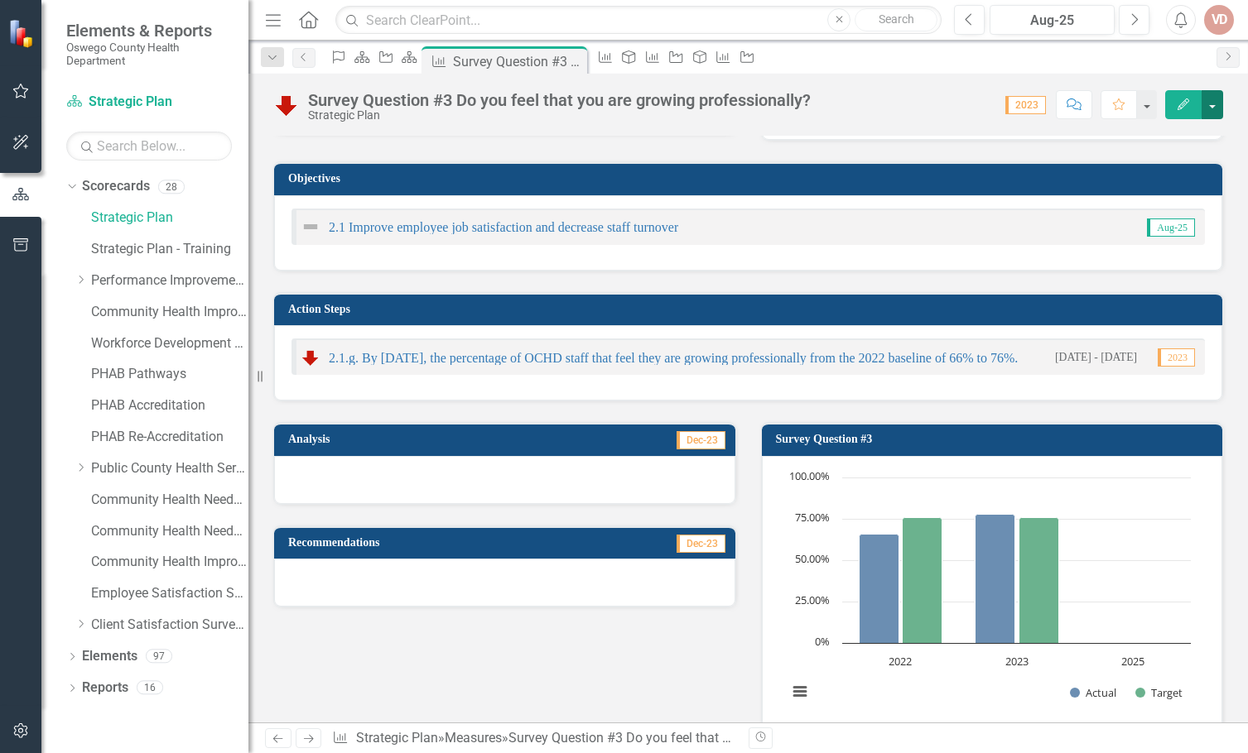
click at [1205, 103] on button "button" at bounding box center [1212, 104] width 22 height 29
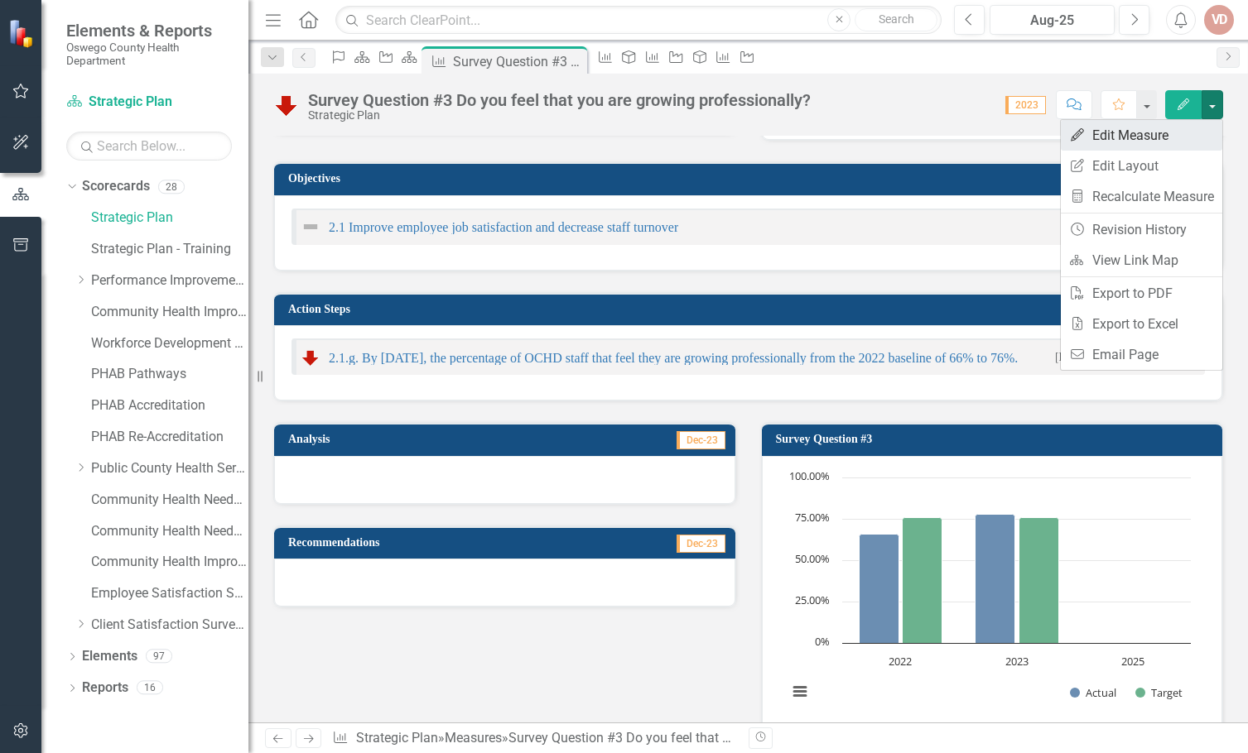
click at [1094, 135] on link "Edit Edit Measure" at bounding box center [1141, 135] width 161 height 31
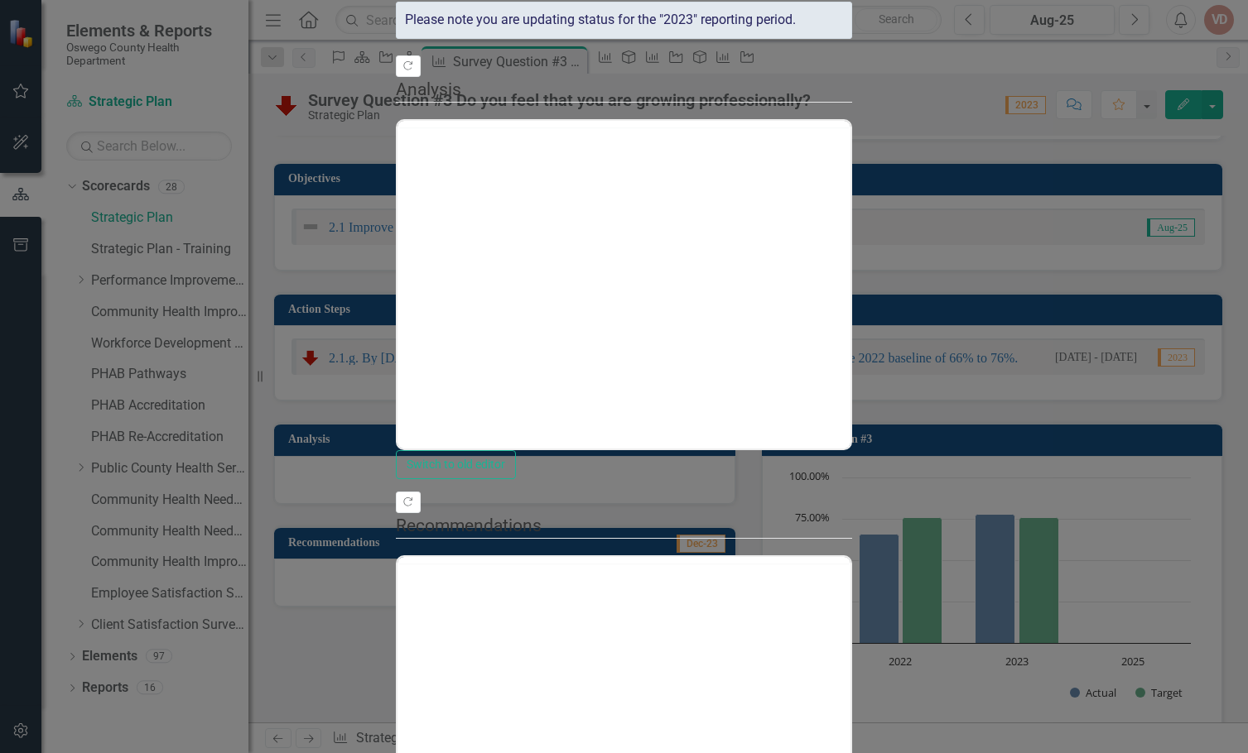
scroll to position [0, 0]
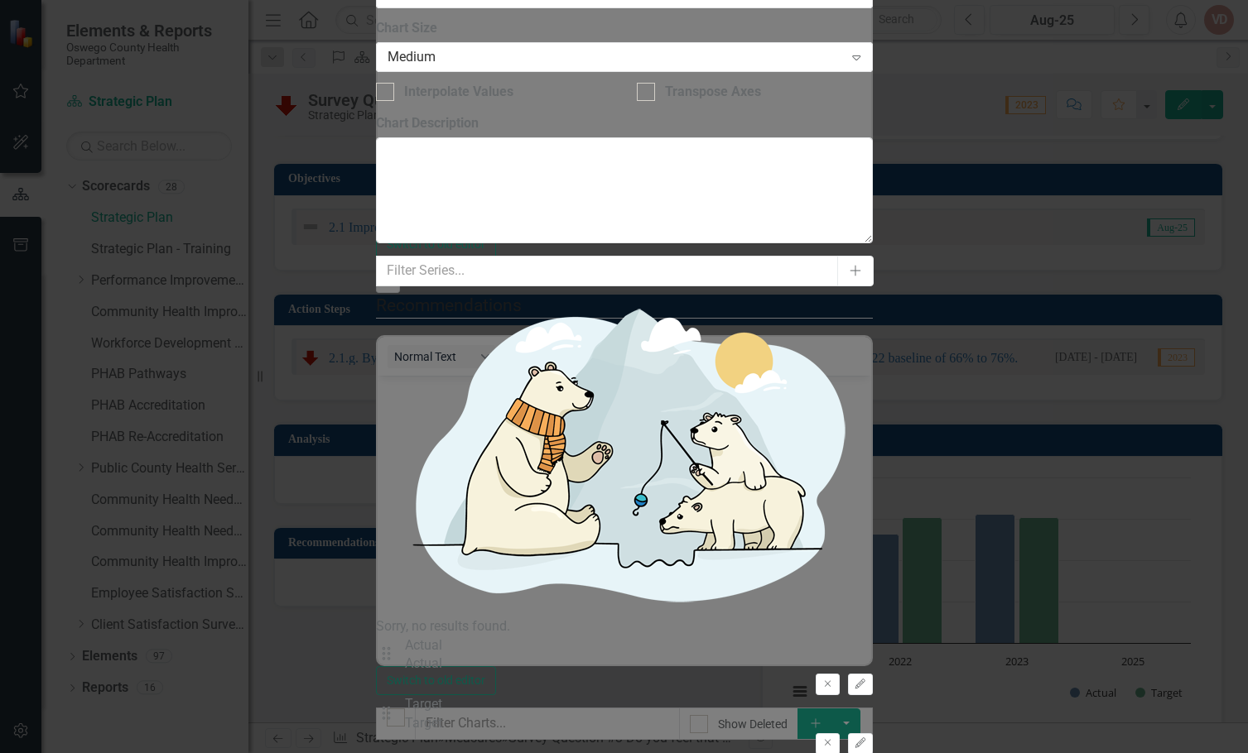
click at [442, 714] on div "Target" at bounding box center [423, 723] width 37 height 19
click at [442, 695] on div "Target" at bounding box center [423, 704] width 37 height 19
click at [589, 637] on div "Drag Actual Actual Remove Edit" at bounding box center [624, 667] width 497 height 60
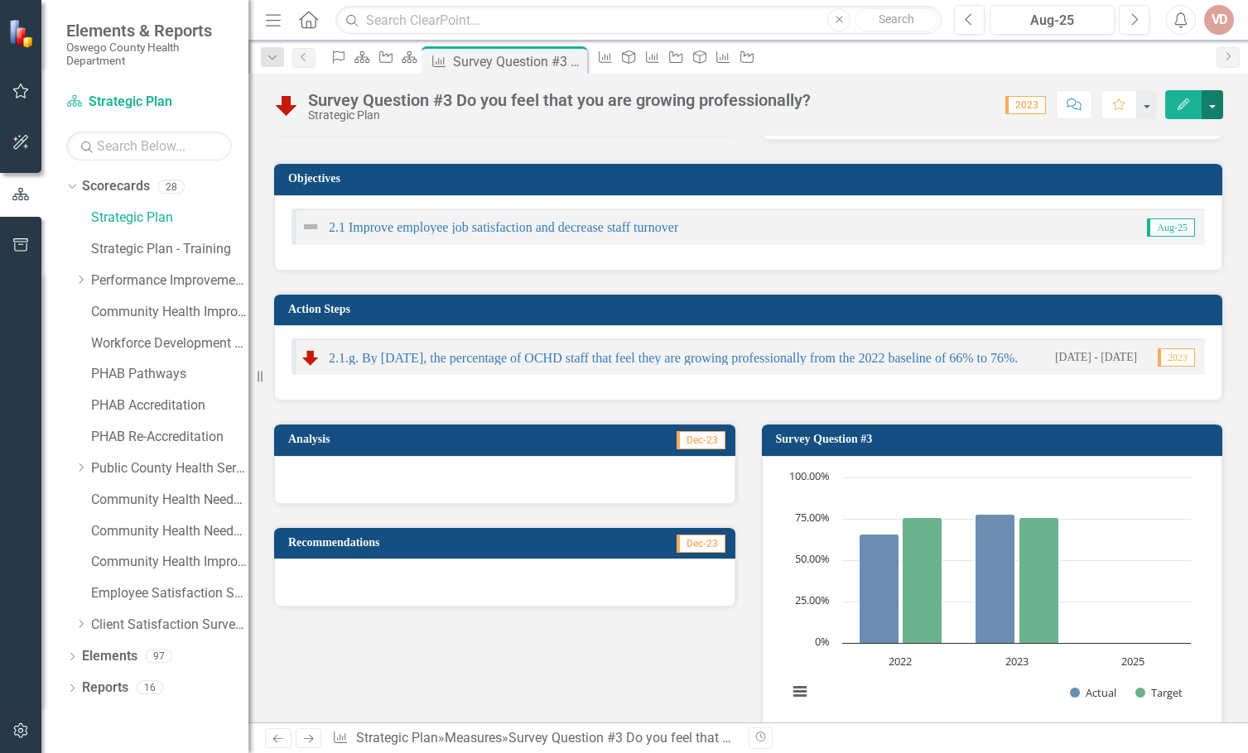
click at [1210, 101] on button "button" at bounding box center [1212, 104] width 22 height 29
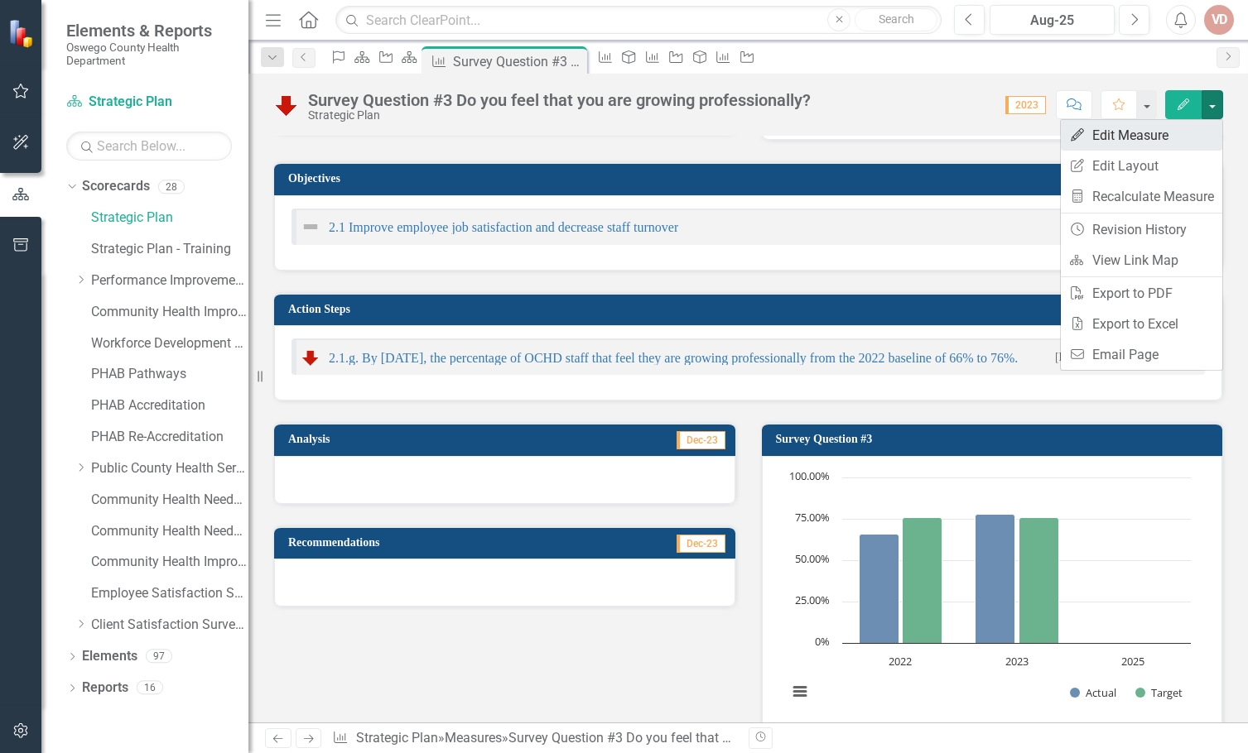
click at [1092, 138] on link "Edit Edit Measure" at bounding box center [1141, 135] width 161 height 31
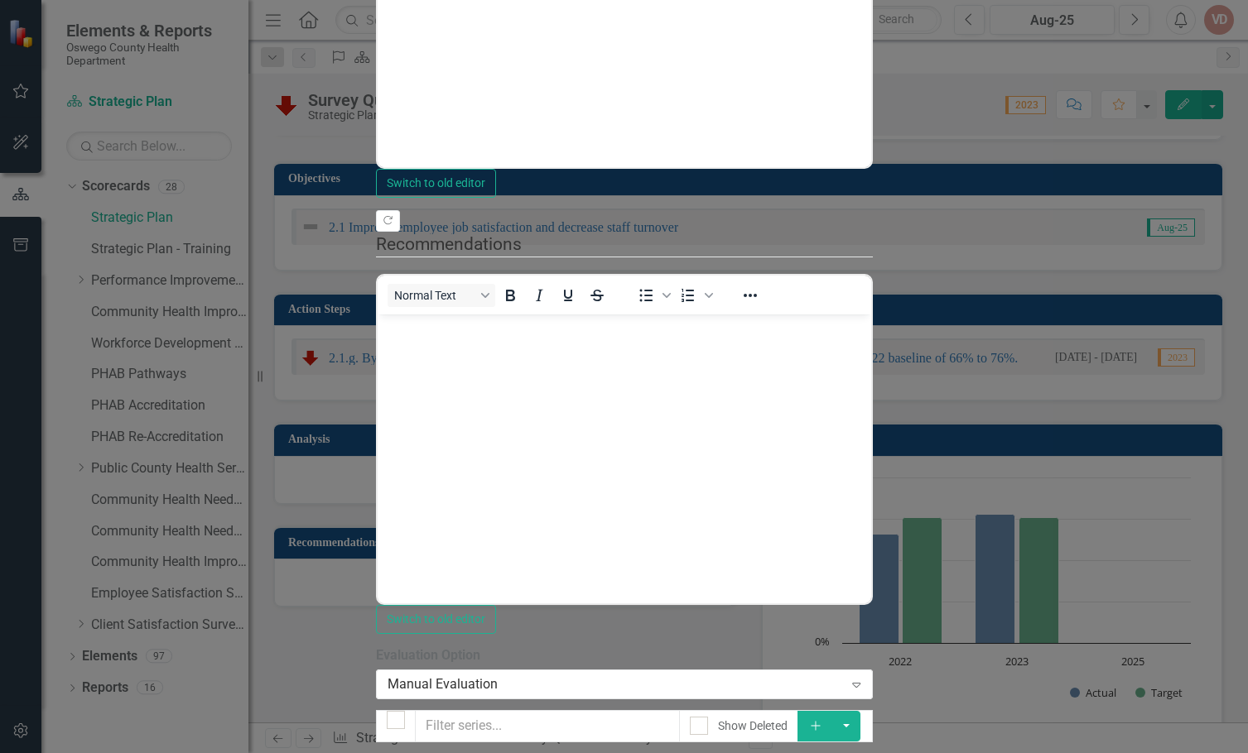
checkbox input "true"
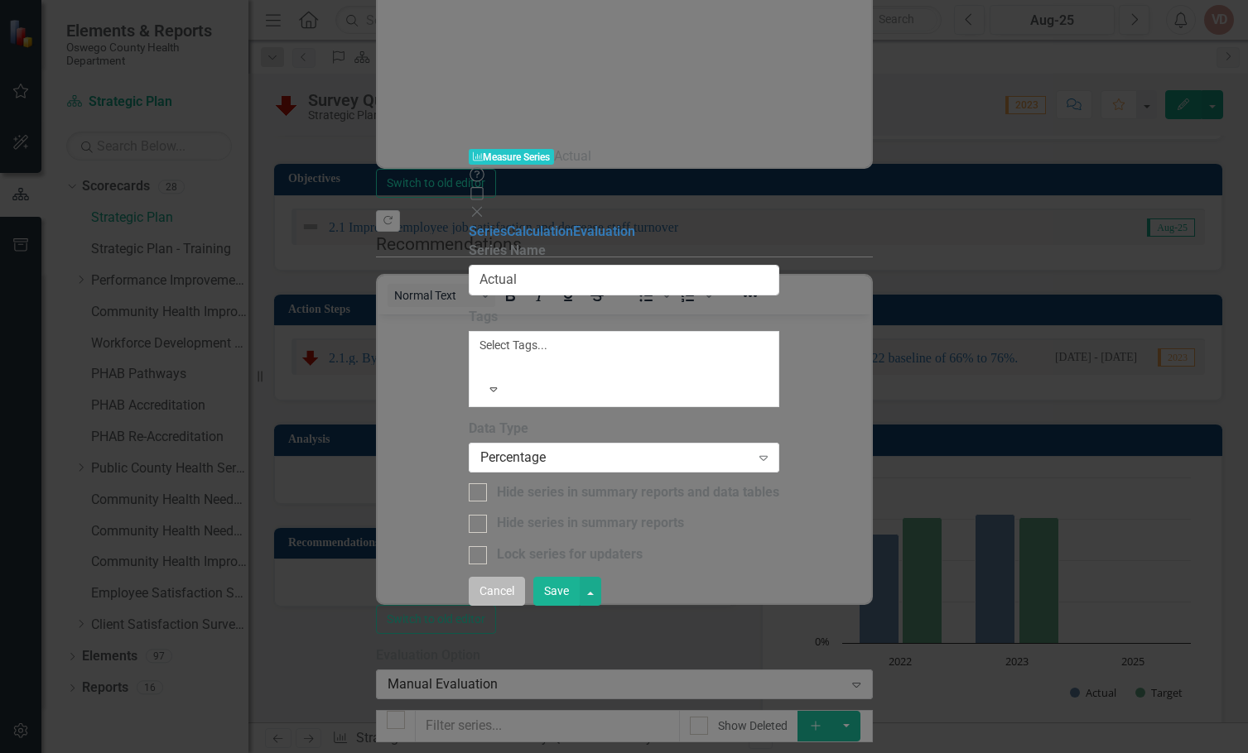
click at [525, 606] on button "Cancel" at bounding box center [497, 591] width 56 height 29
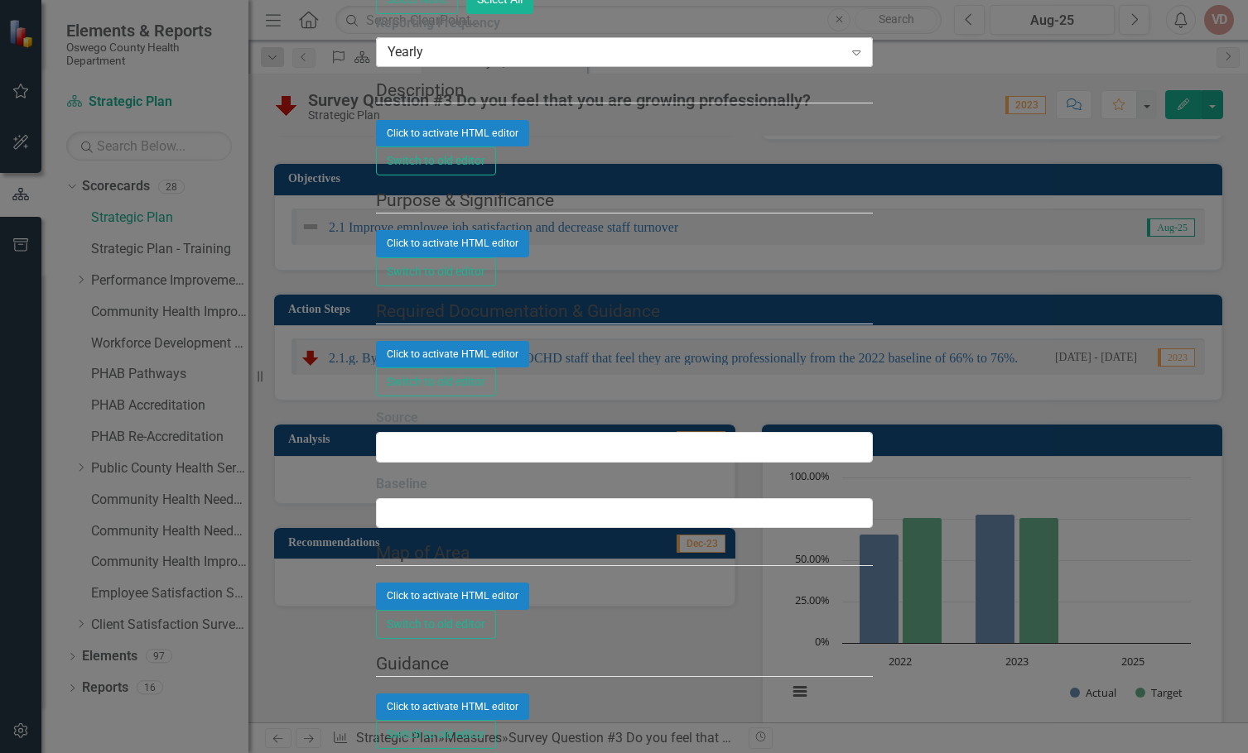
click at [864, 59] on icon "Expand" at bounding box center [856, 52] width 17 height 13
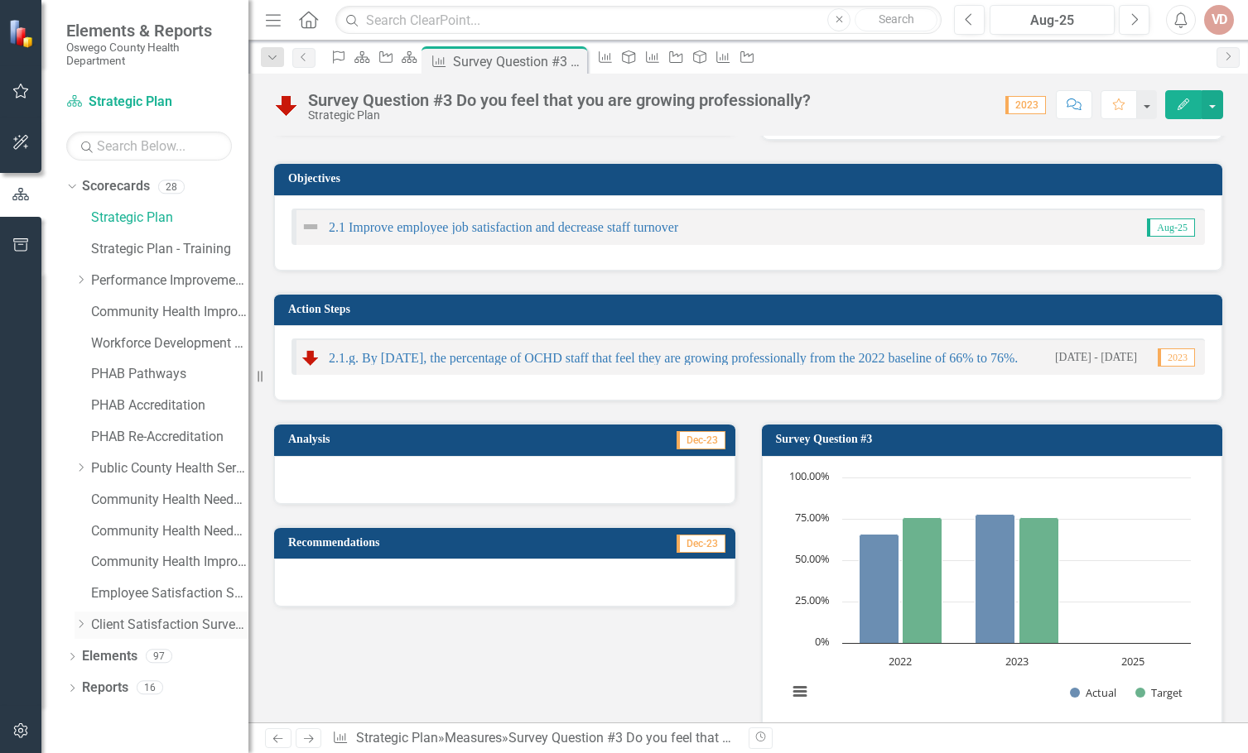
click at [203, 627] on link "Client Satisfaction Surveys" at bounding box center [169, 625] width 157 height 19
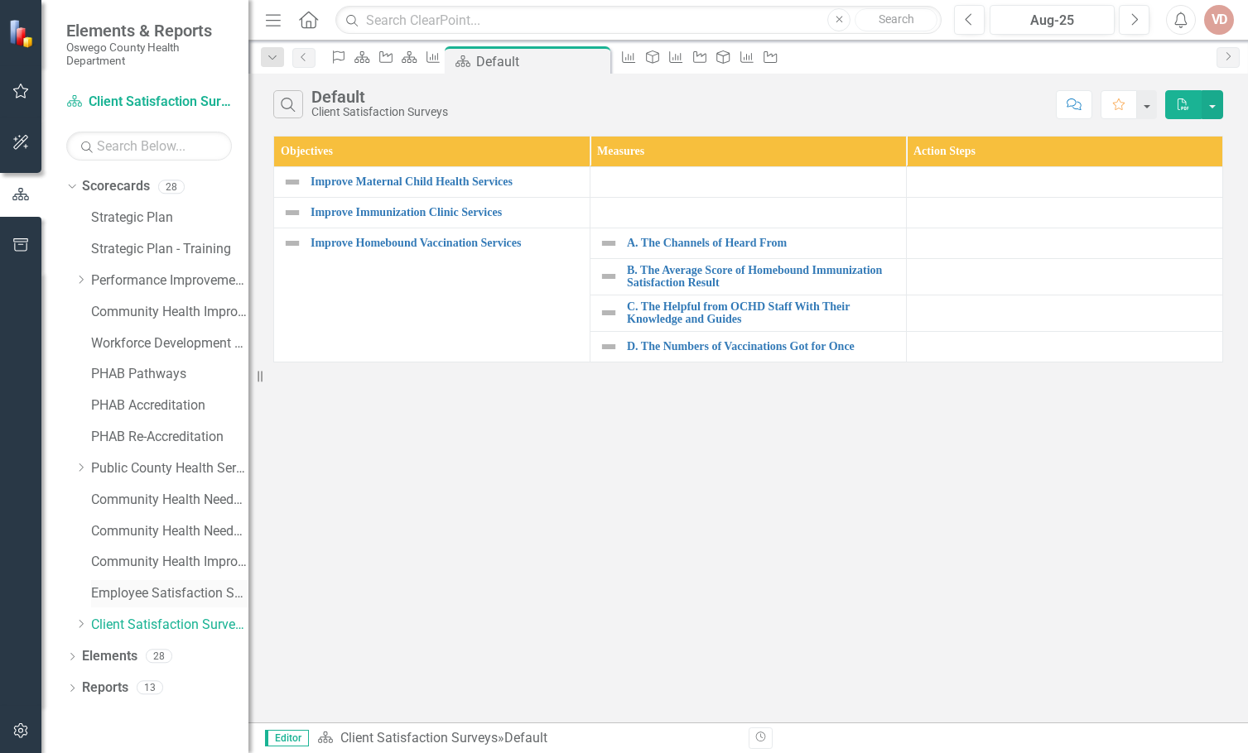
click at [132, 585] on link "Employee Satisfaction Survey" at bounding box center [169, 593] width 157 height 19
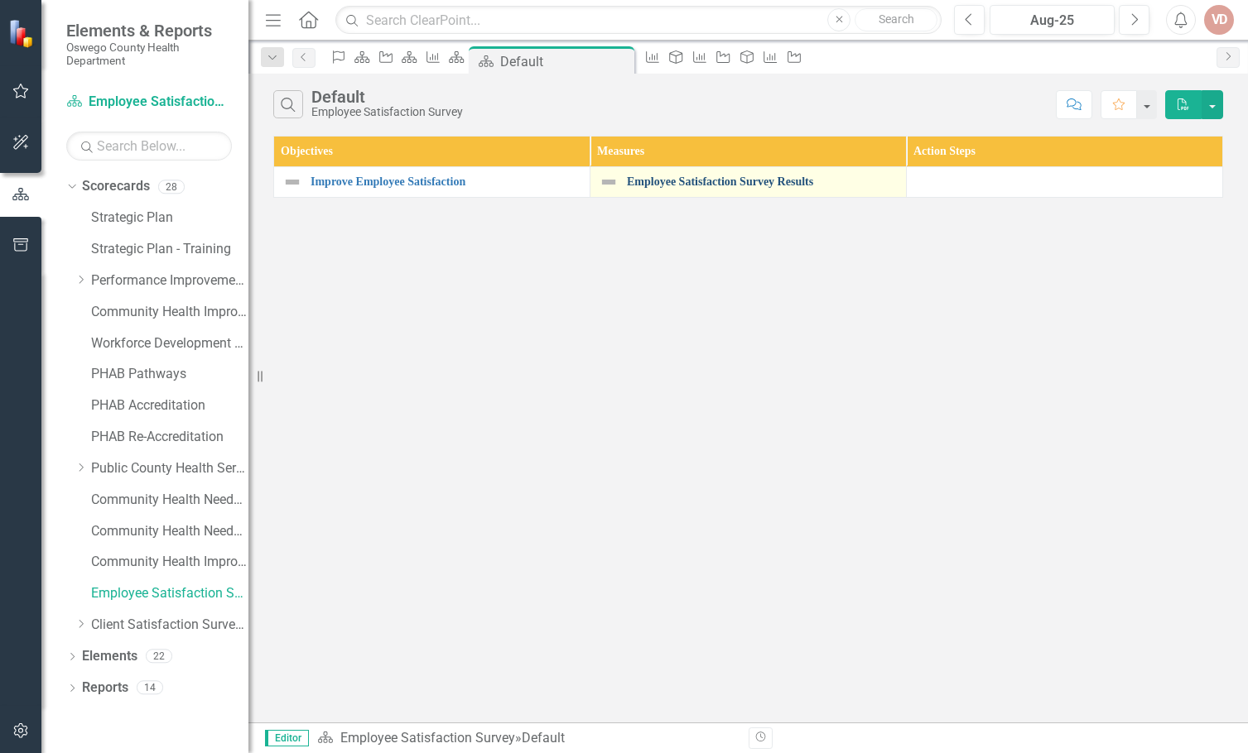
click at [742, 183] on link "Employee Satisfaction Survey Results" at bounding box center [762, 182] width 271 height 12
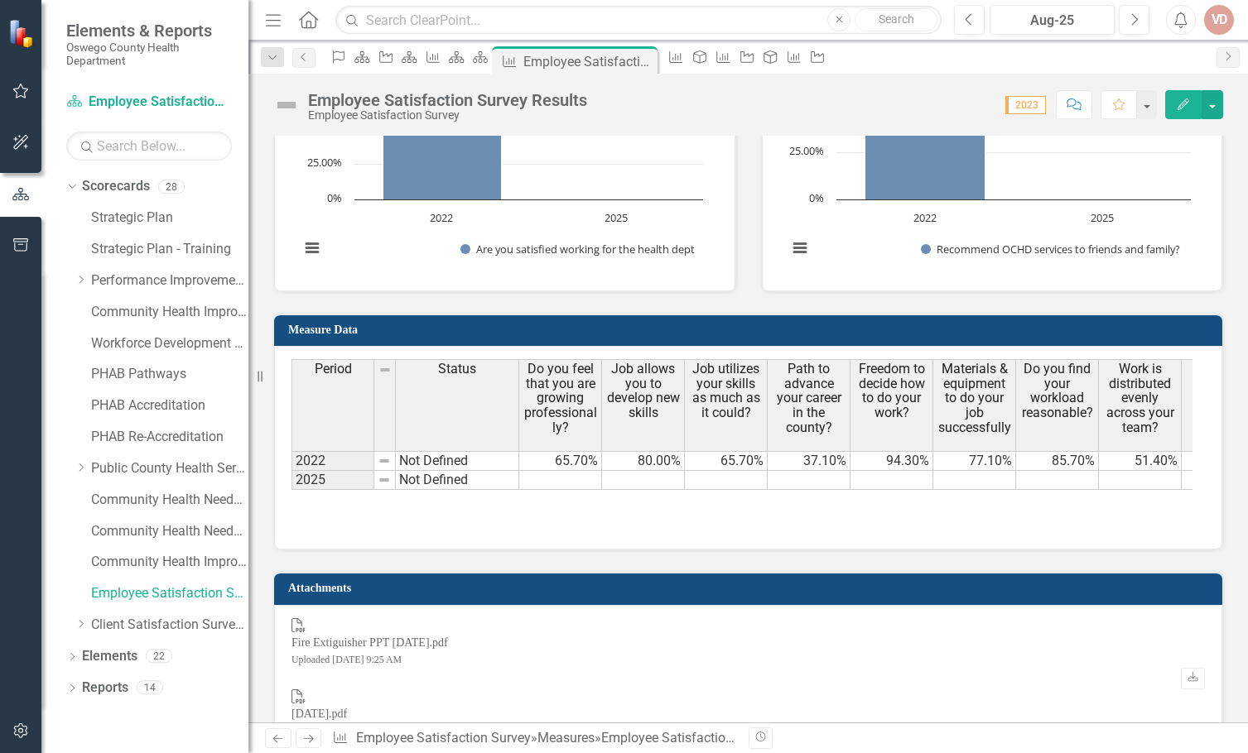
scroll to position [4174, 0]
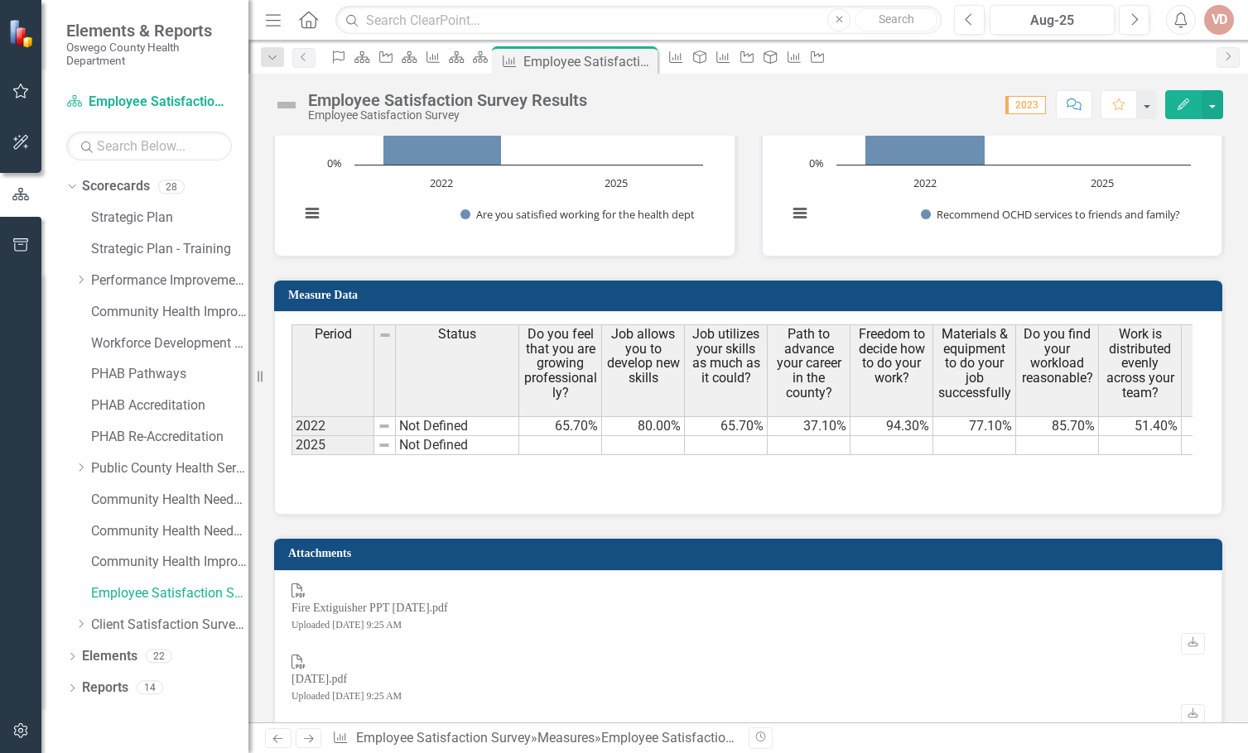
click at [368, 671] on div "[DATE].pdf" at bounding box center [346, 679] width 110 height 17
click at [306, 664] on icon "PDF" at bounding box center [298, 662] width 15 height 15
click at [1186, 710] on icon "Download" at bounding box center [1192, 715] width 12 height 10
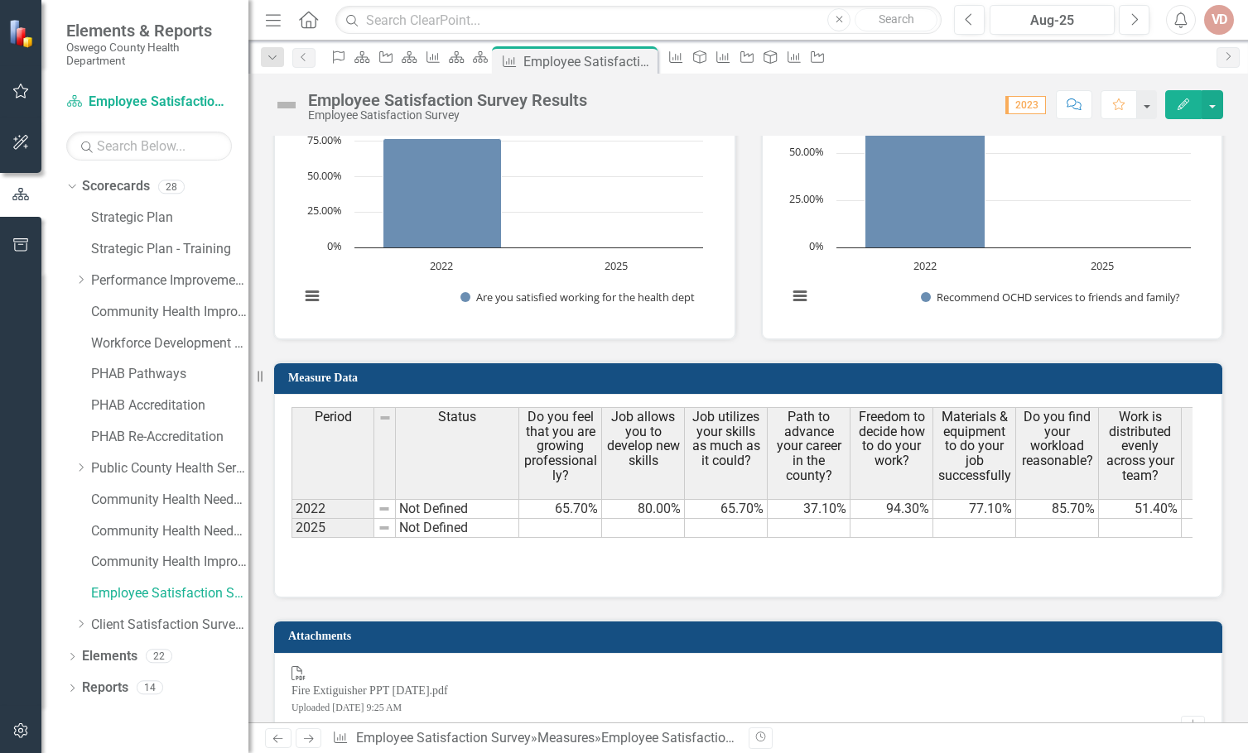
scroll to position [4009, 0]
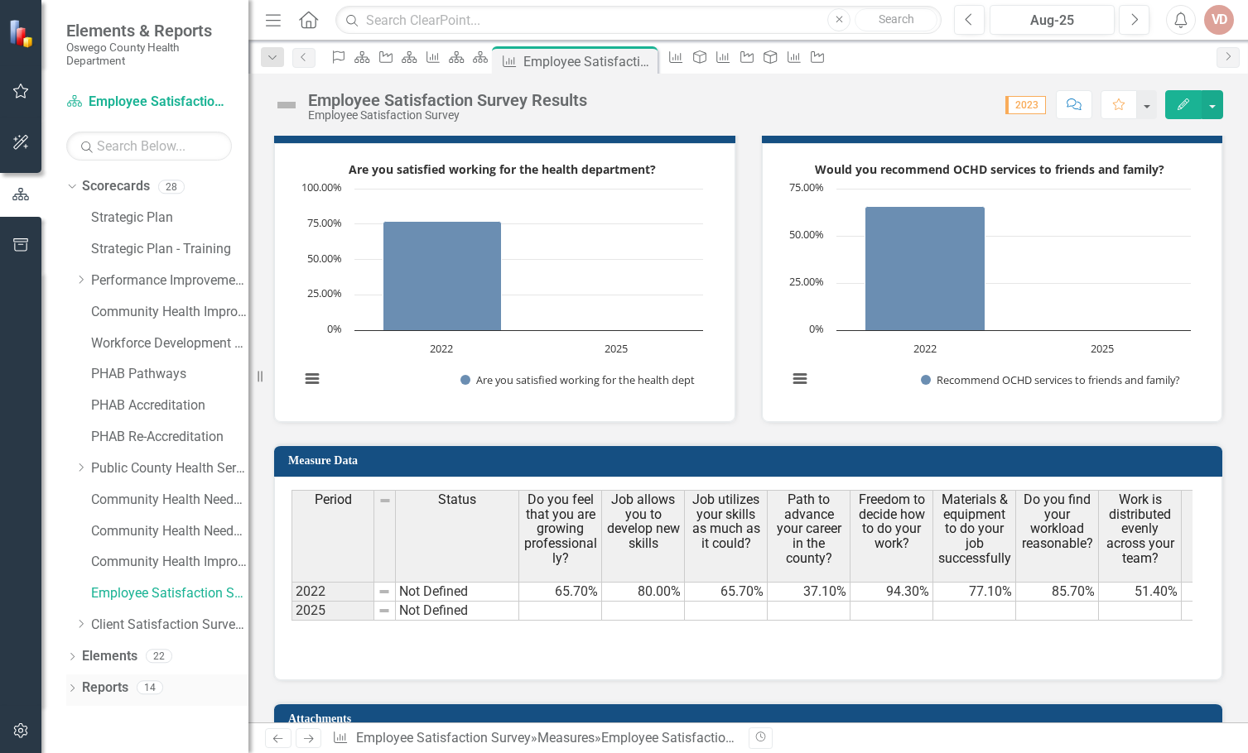
click at [72, 685] on icon "Dropdown" at bounding box center [72, 689] width 12 height 9
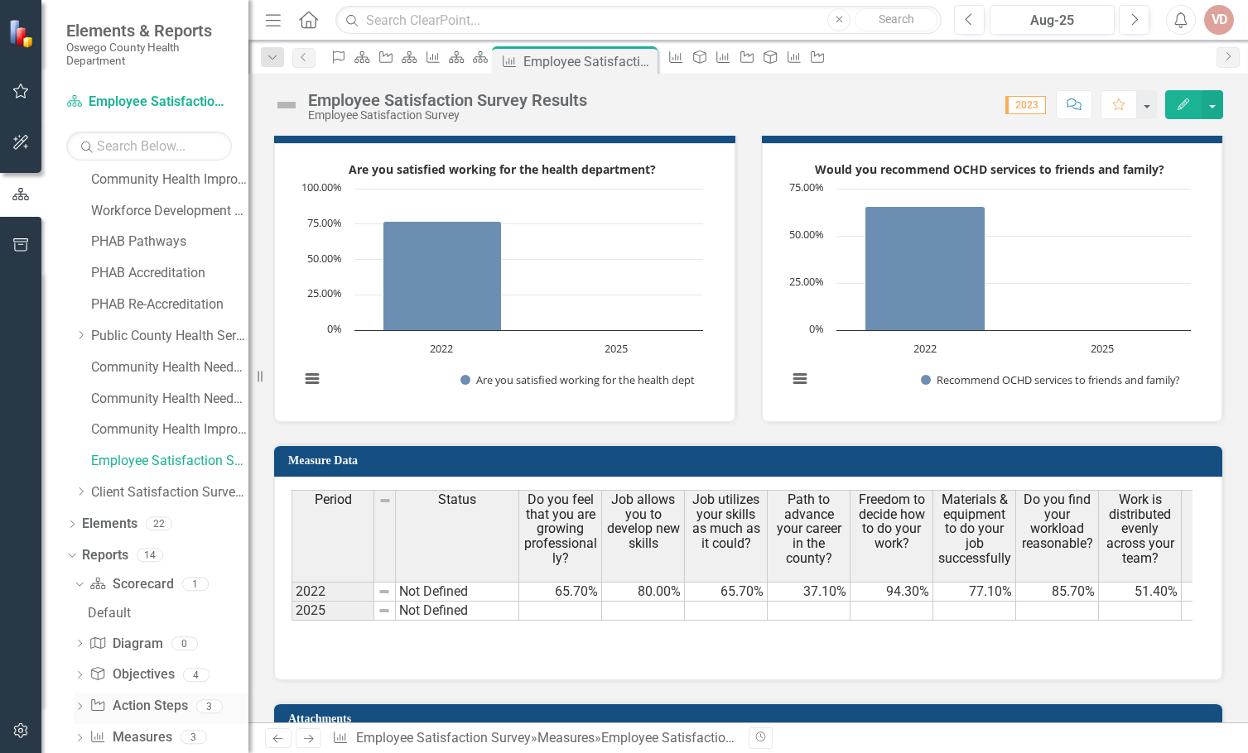
scroll to position [160, 0]
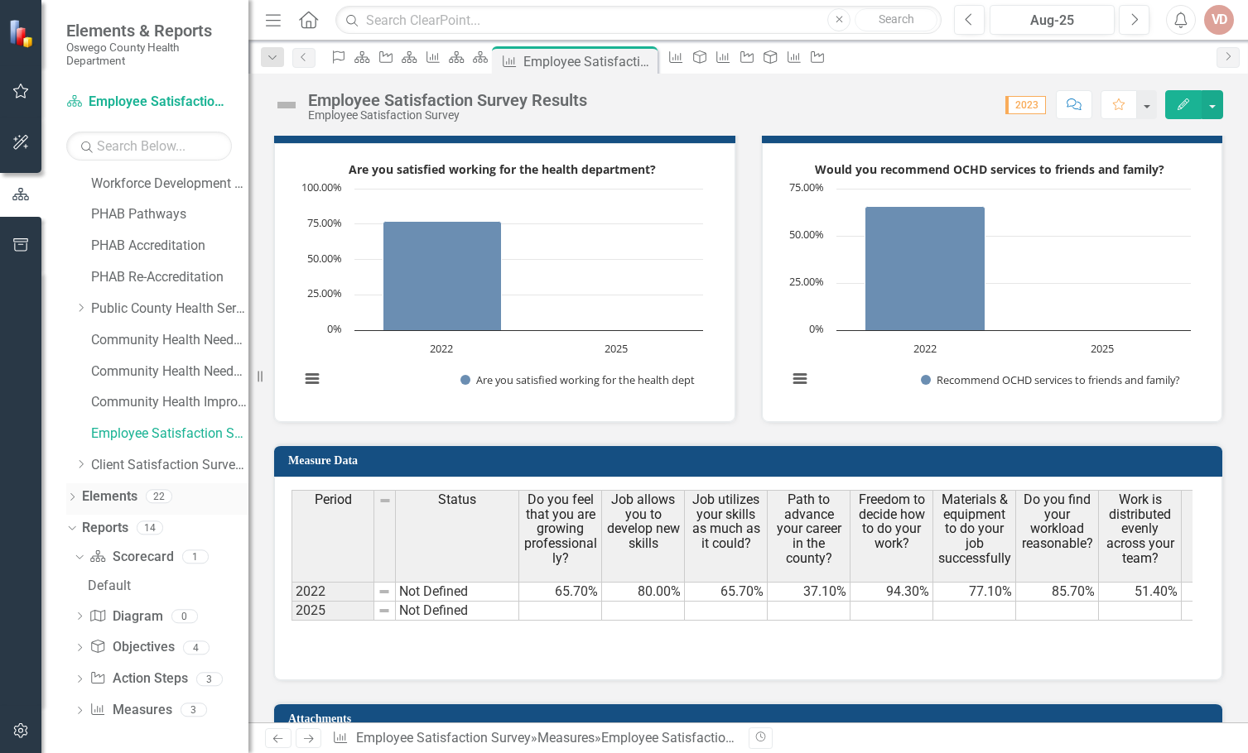
click at [73, 496] on icon "Dropdown" at bounding box center [72, 498] width 12 height 9
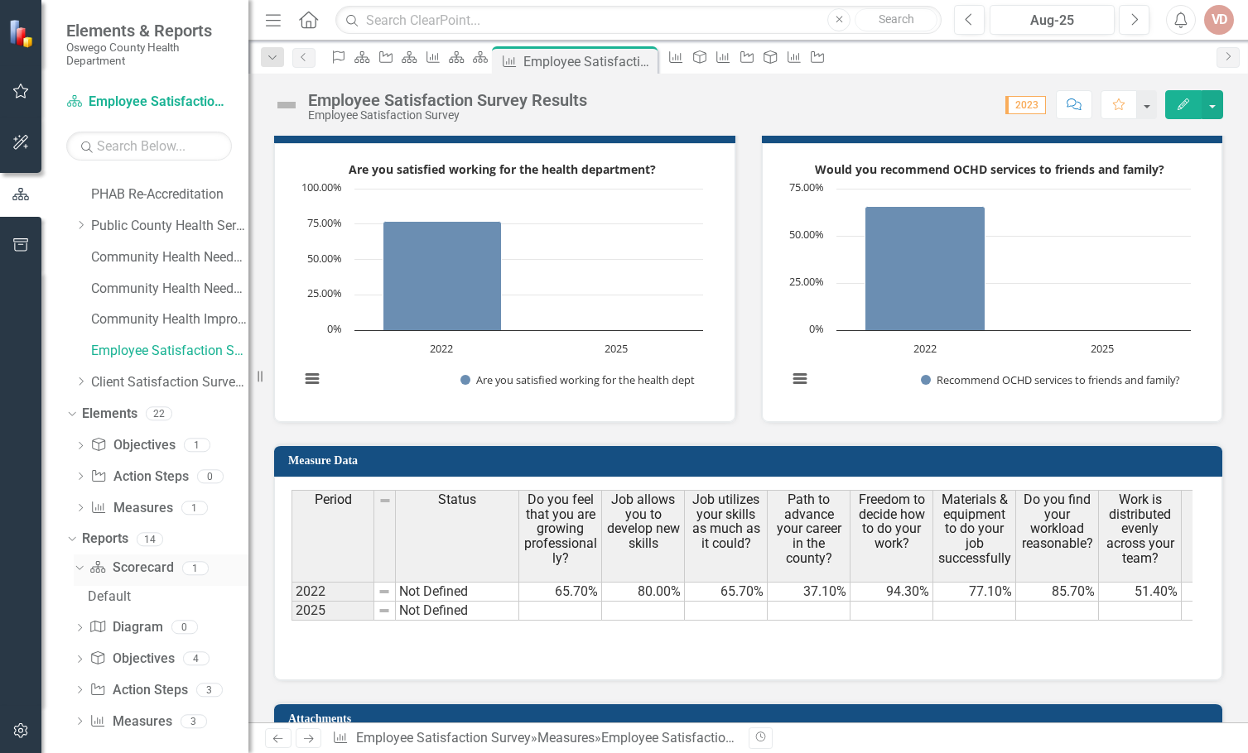
scroll to position [253, 0]
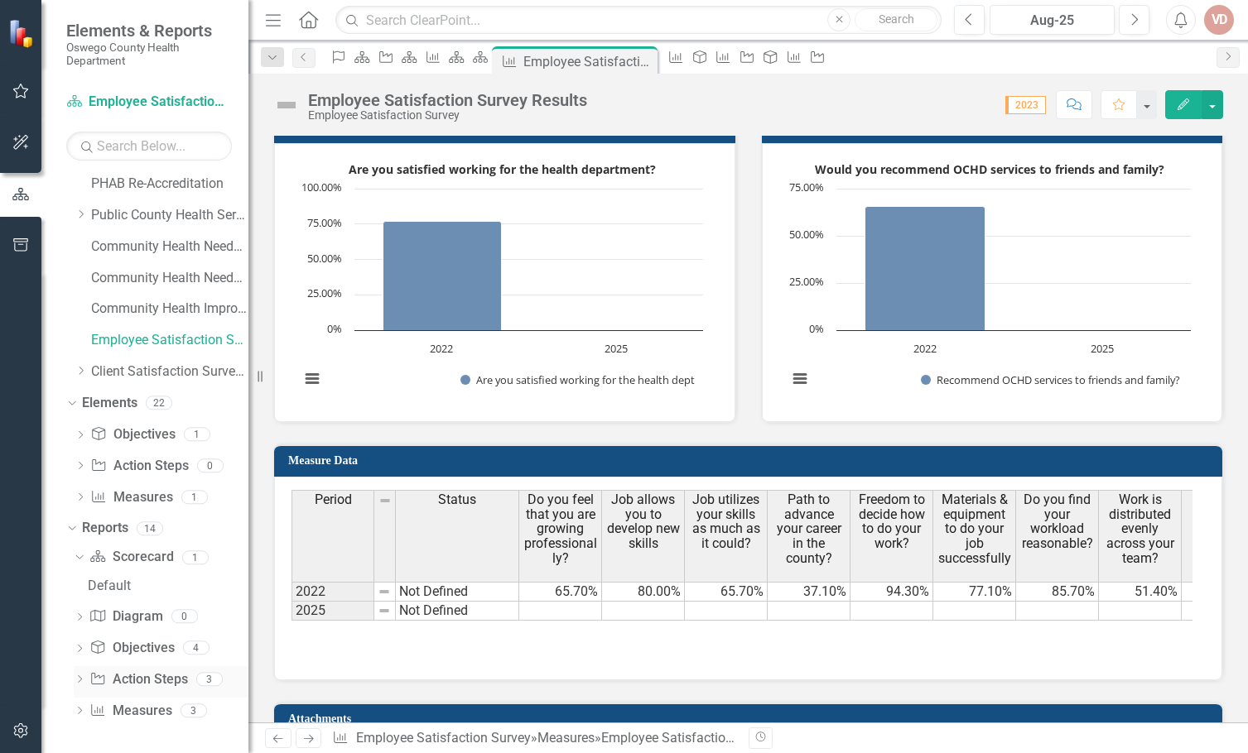
click at [130, 682] on link "Action Step Action Steps" at bounding box center [138, 680] width 98 height 19
click at [79, 680] on icon "Dropdown" at bounding box center [80, 680] width 12 height 9
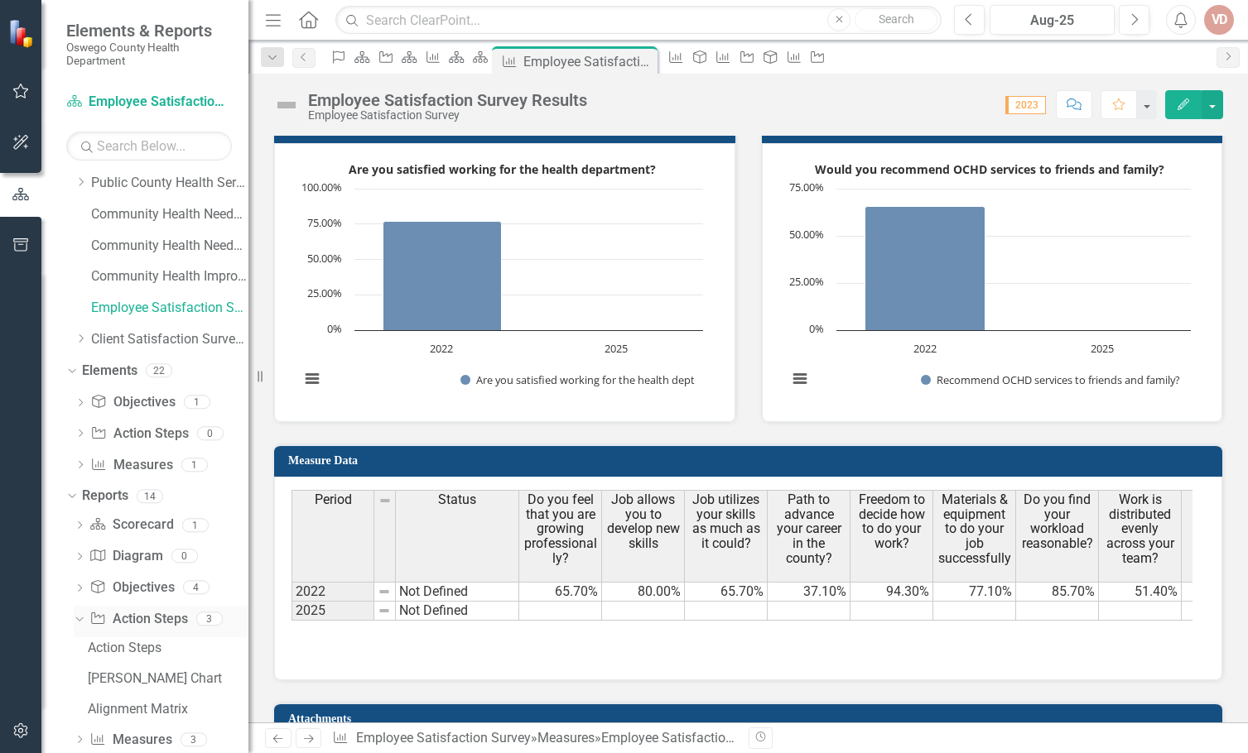
scroll to position [315, 0]
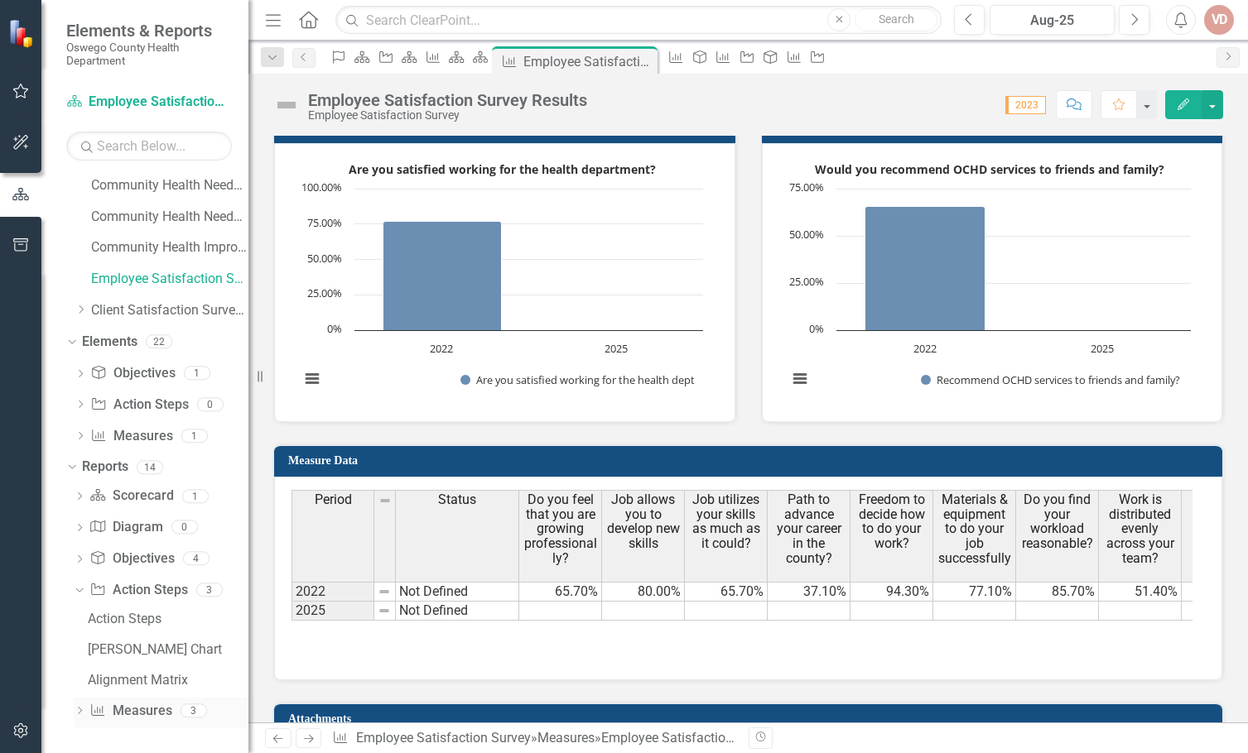
click at [80, 710] on icon "Dropdown" at bounding box center [80, 712] width 12 height 9
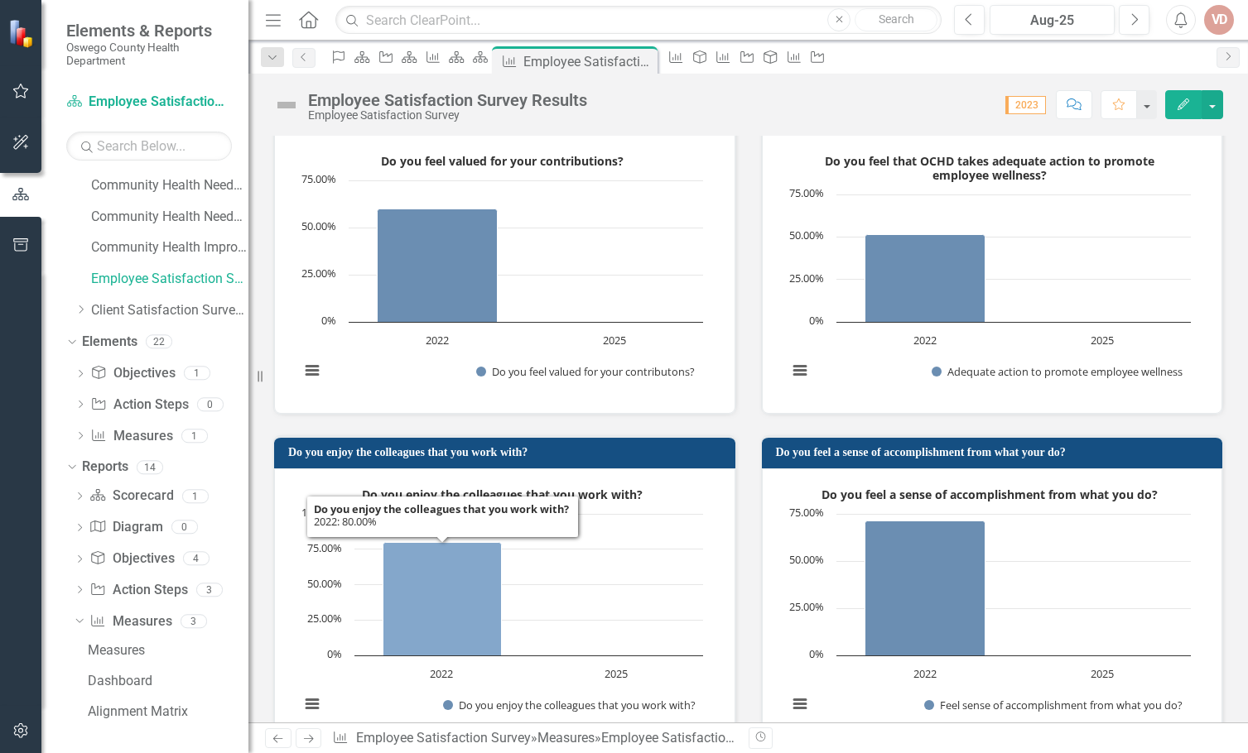
scroll to position [2932, 0]
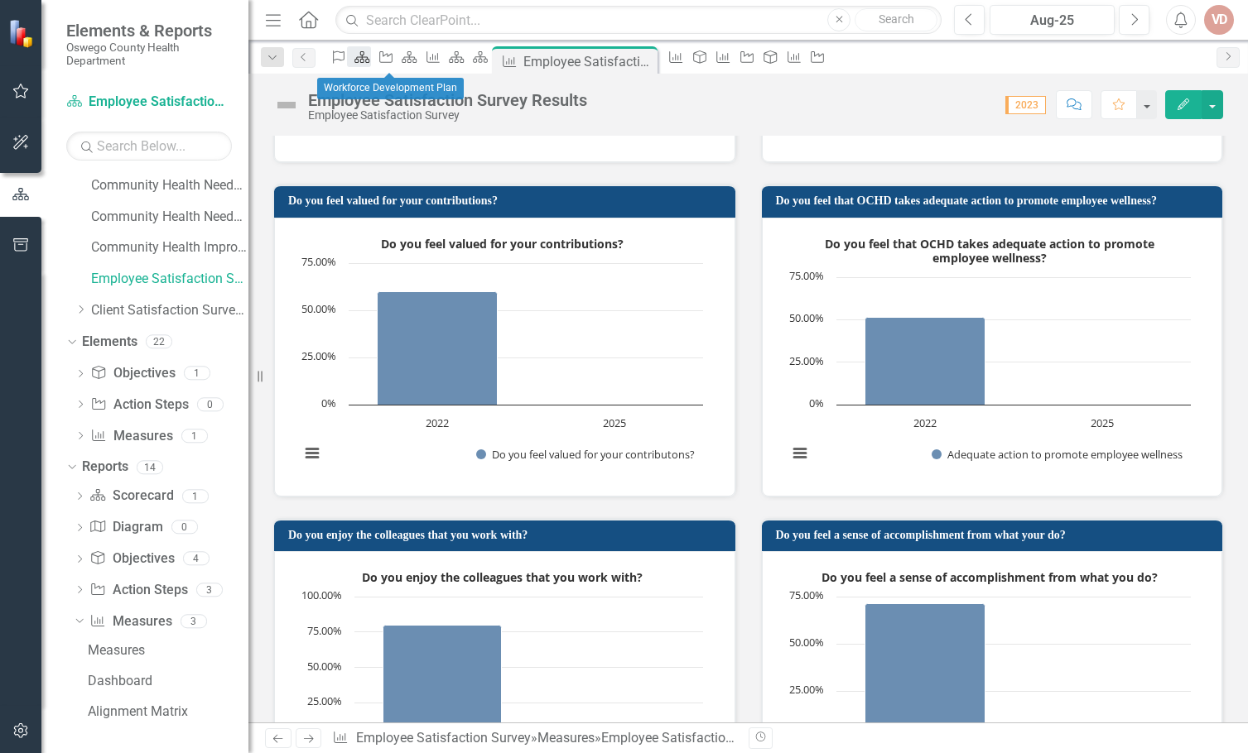
click at [370, 56] on icon "Scorecard" at bounding box center [362, 57] width 17 height 13
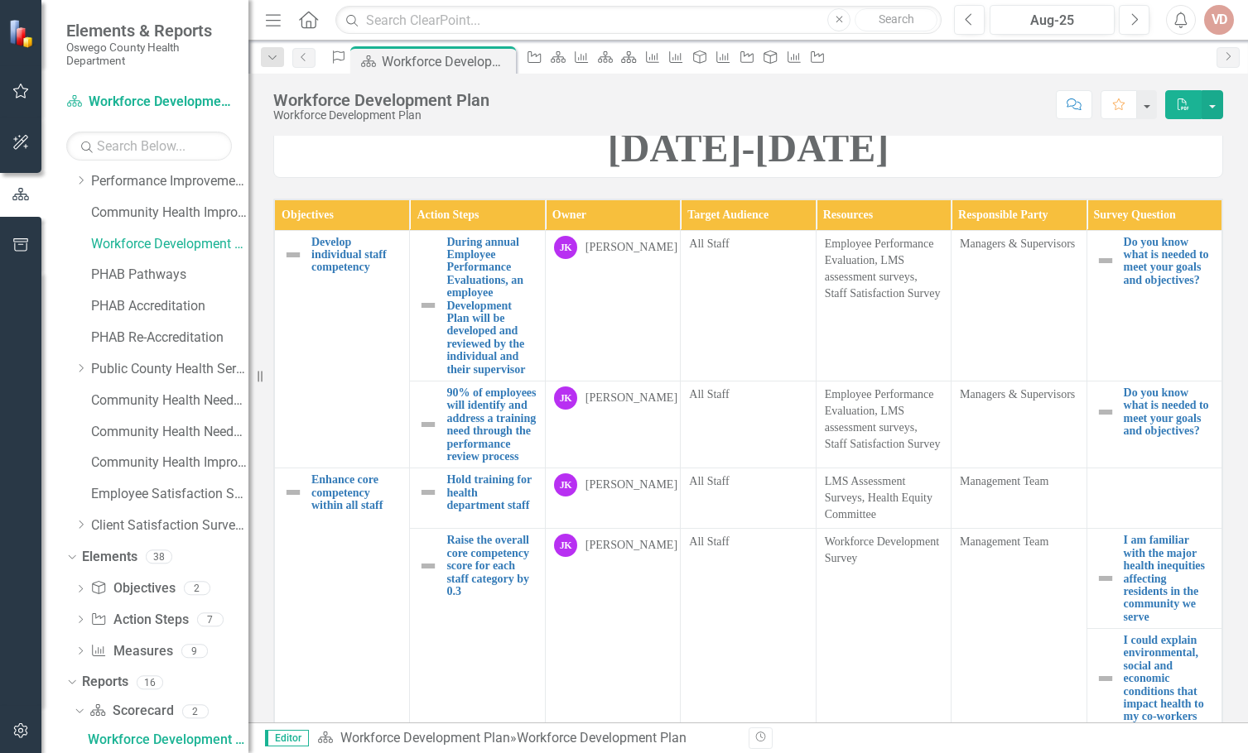
scroll to position [248, 0]
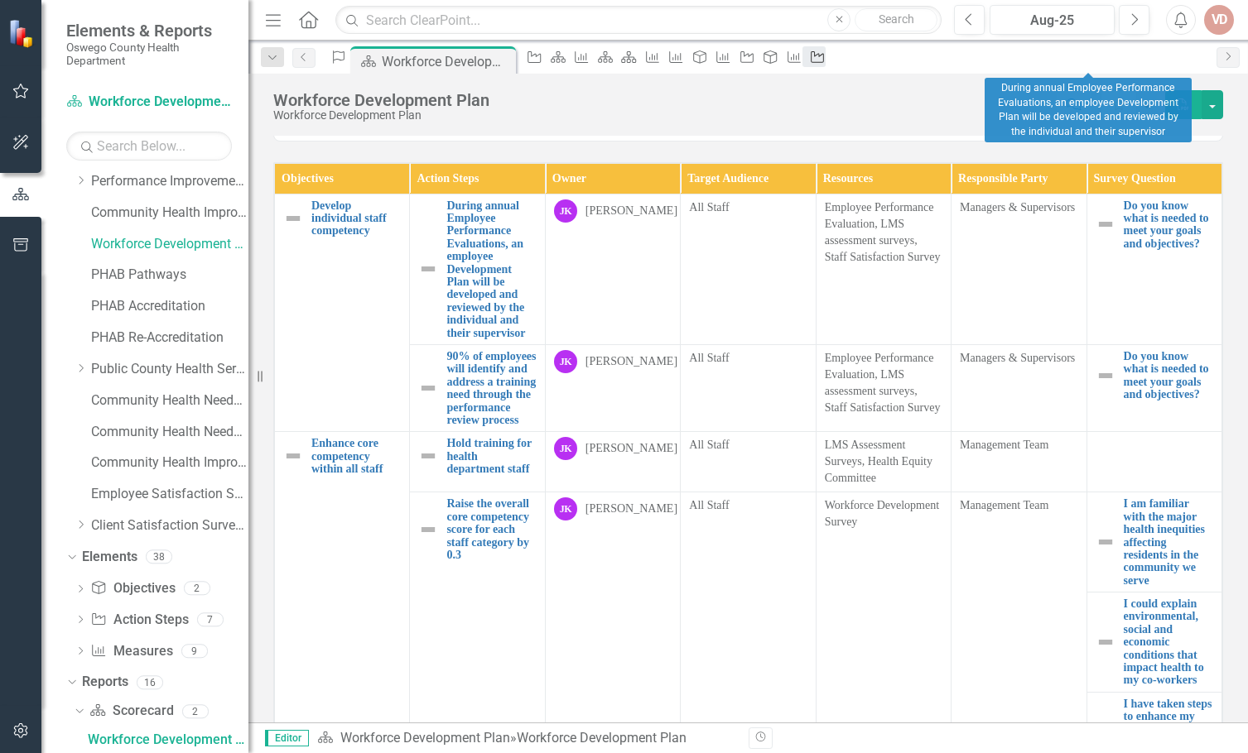
click at [825, 59] on icon "Action Step" at bounding box center [817, 57] width 17 height 13
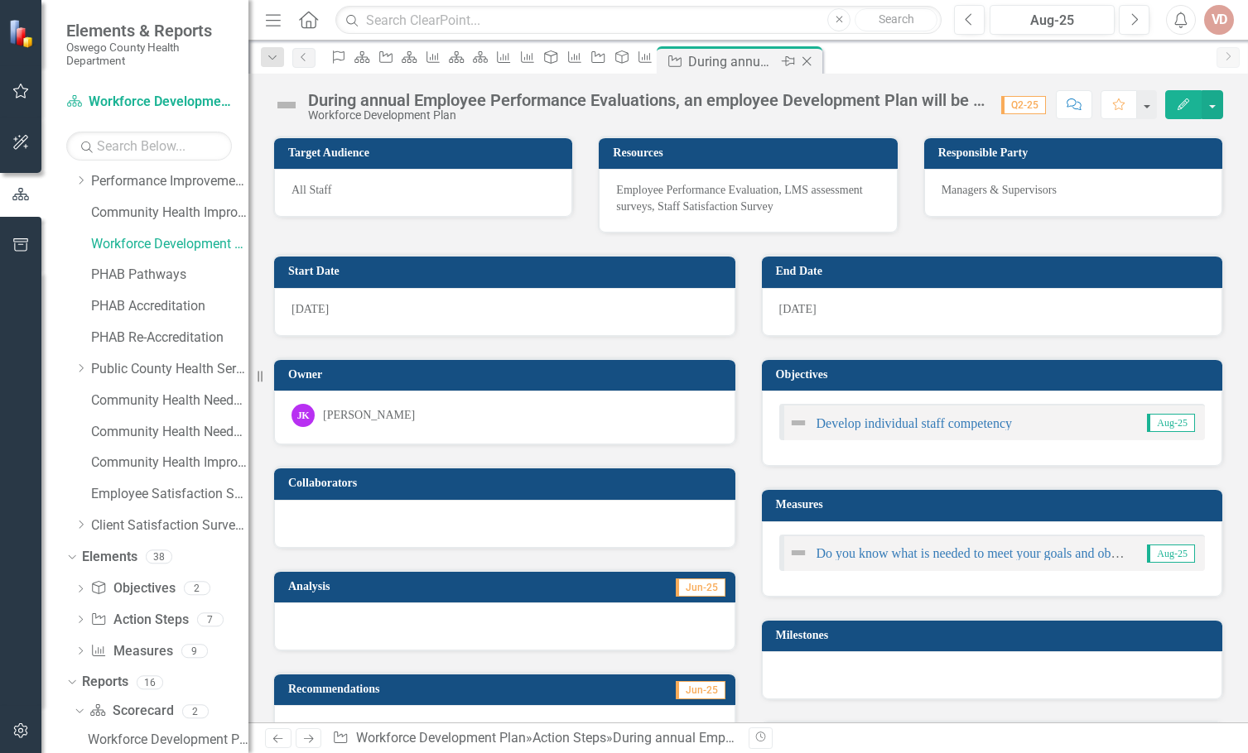
click at [815, 58] on icon "Close" at bounding box center [806, 61] width 17 height 13
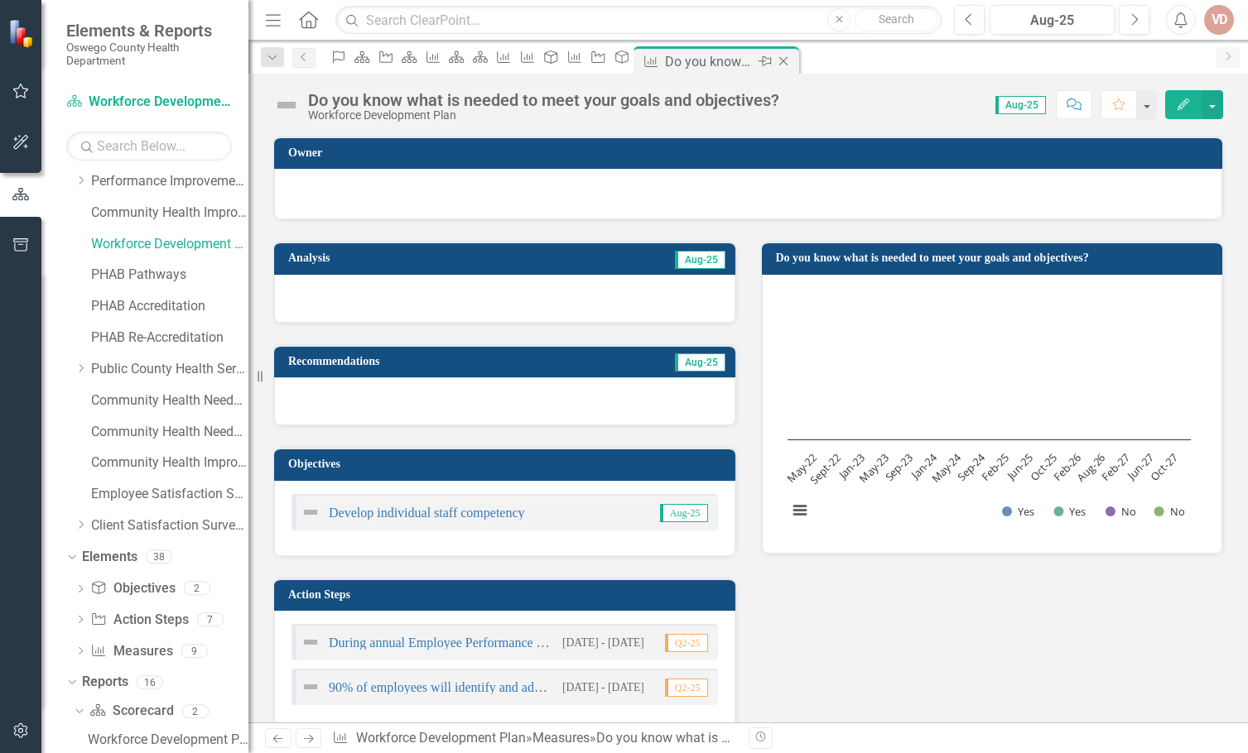
click at [791, 57] on icon "Close" at bounding box center [783, 61] width 17 height 13
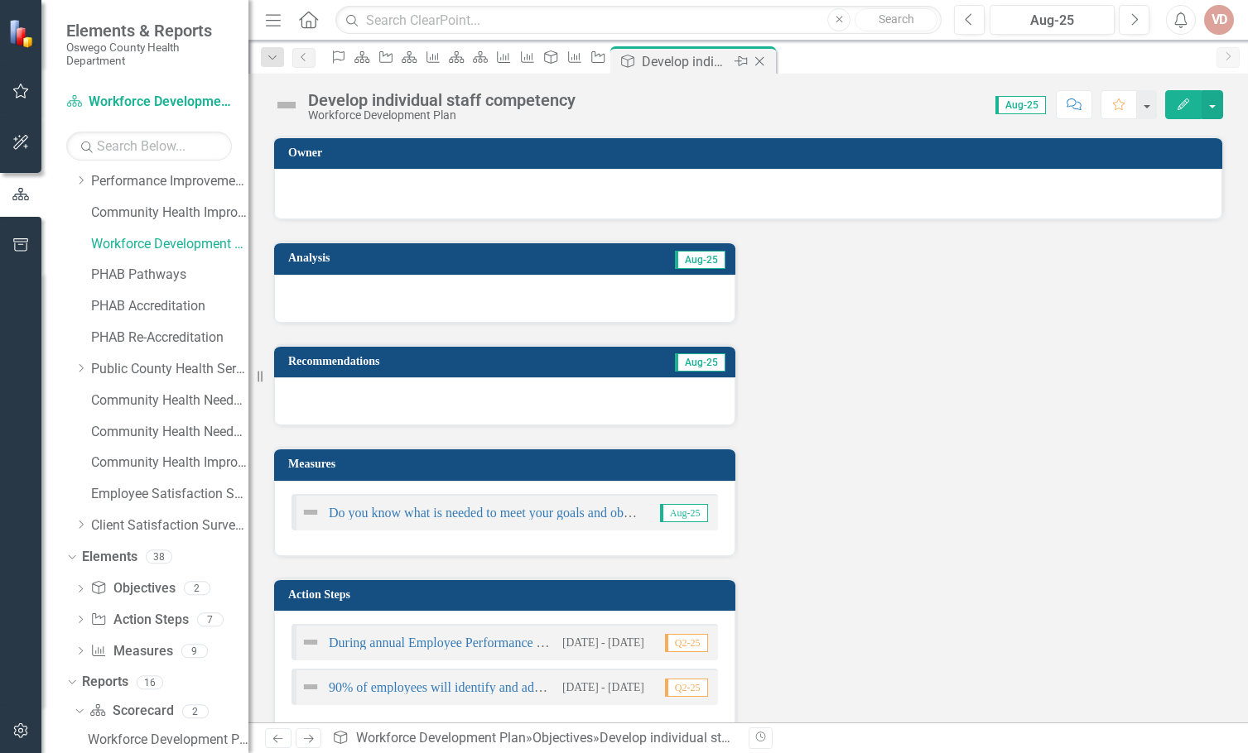
click at [767, 56] on icon "Close" at bounding box center [759, 61] width 17 height 13
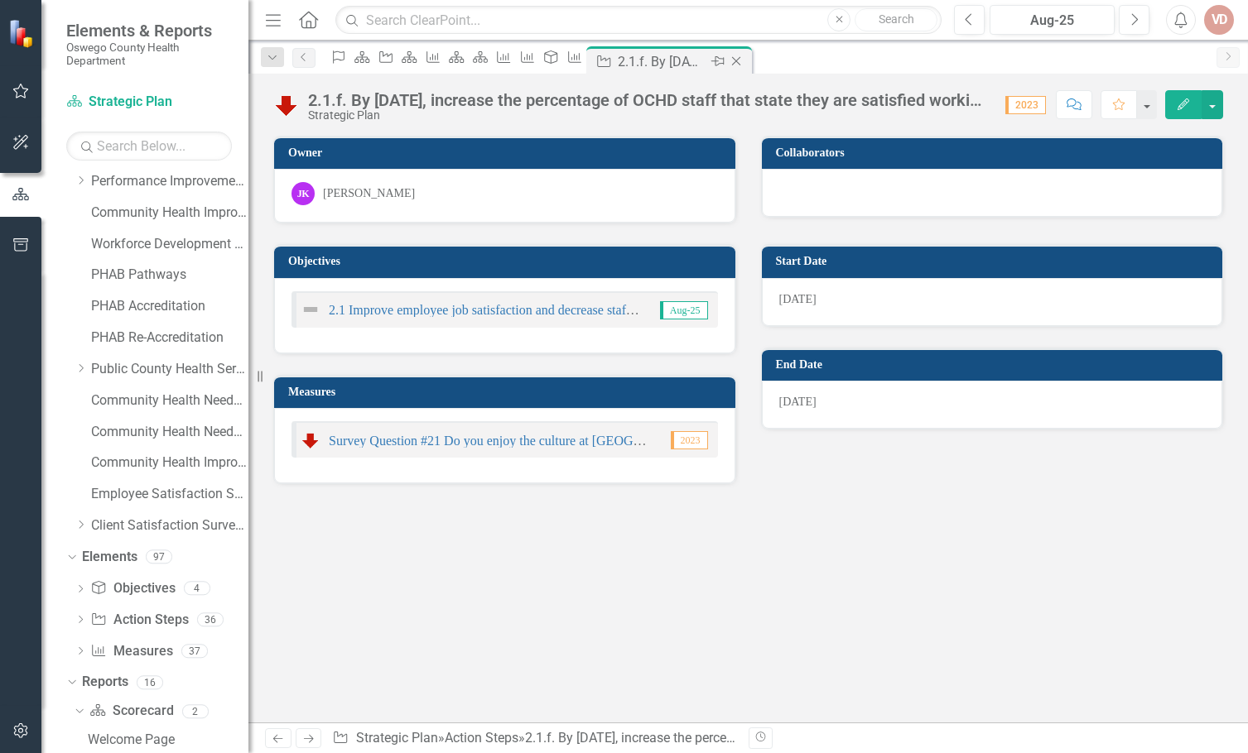
click at [744, 60] on icon "Close" at bounding box center [736, 61] width 17 height 13
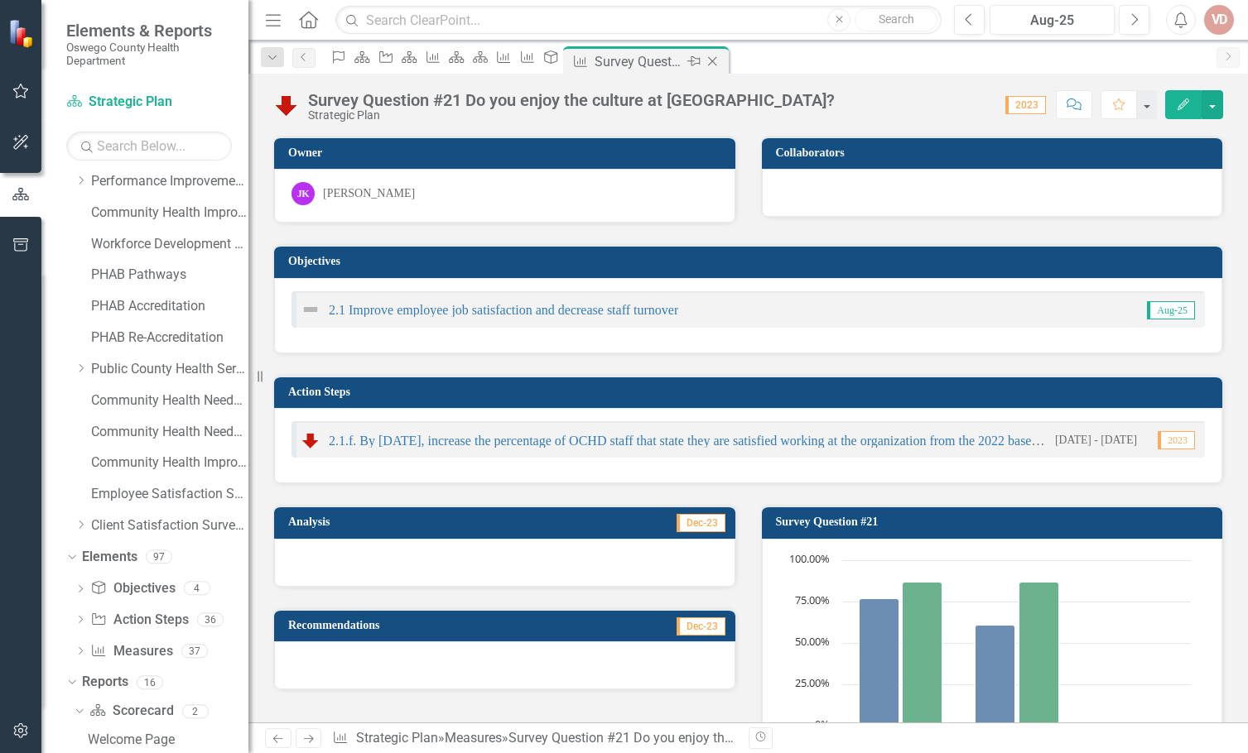
click at [720, 61] on icon "Close" at bounding box center [712, 61] width 17 height 13
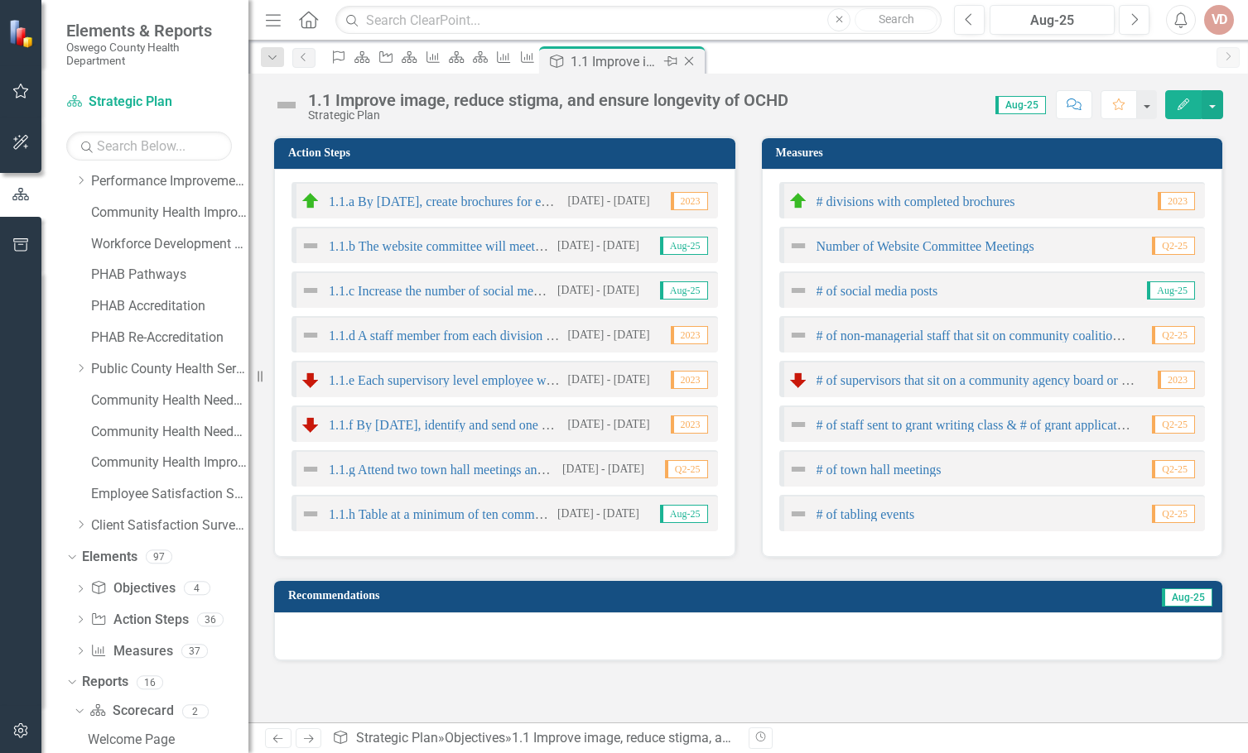
click at [697, 59] on icon "Close" at bounding box center [689, 61] width 17 height 13
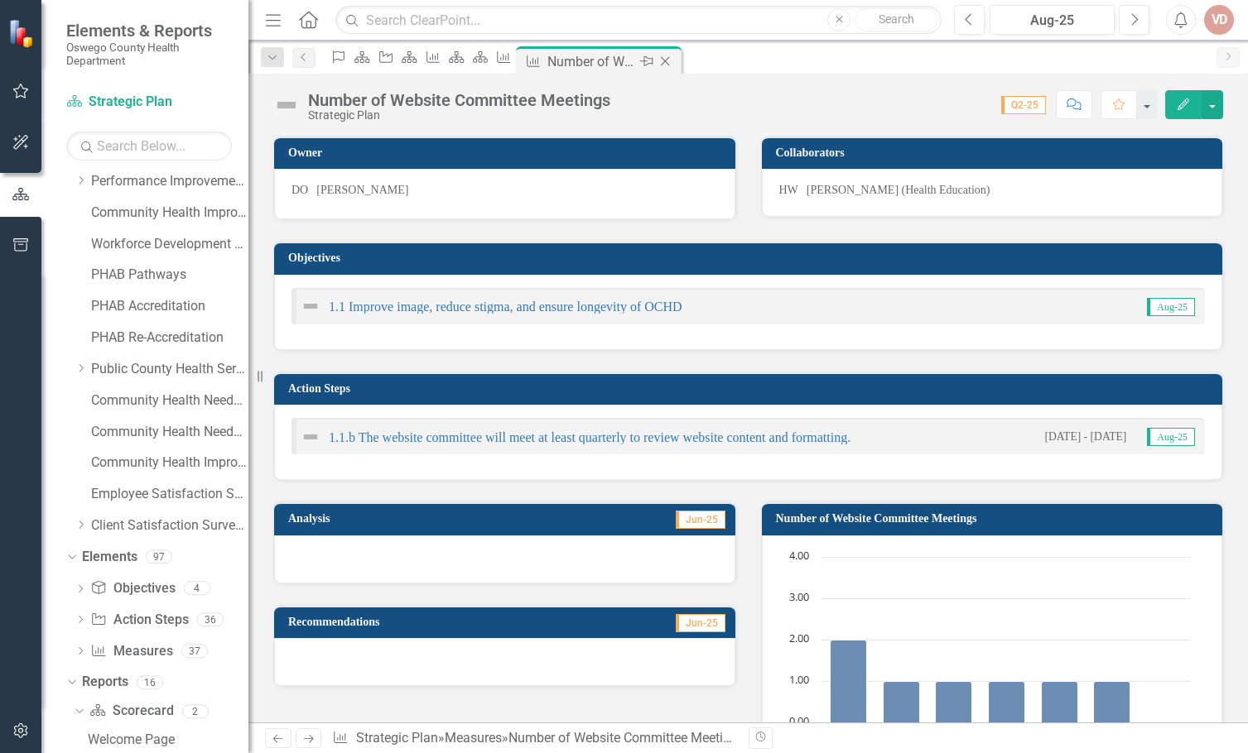
click at [673, 59] on icon "Close" at bounding box center [665, 61] width 17 height 13
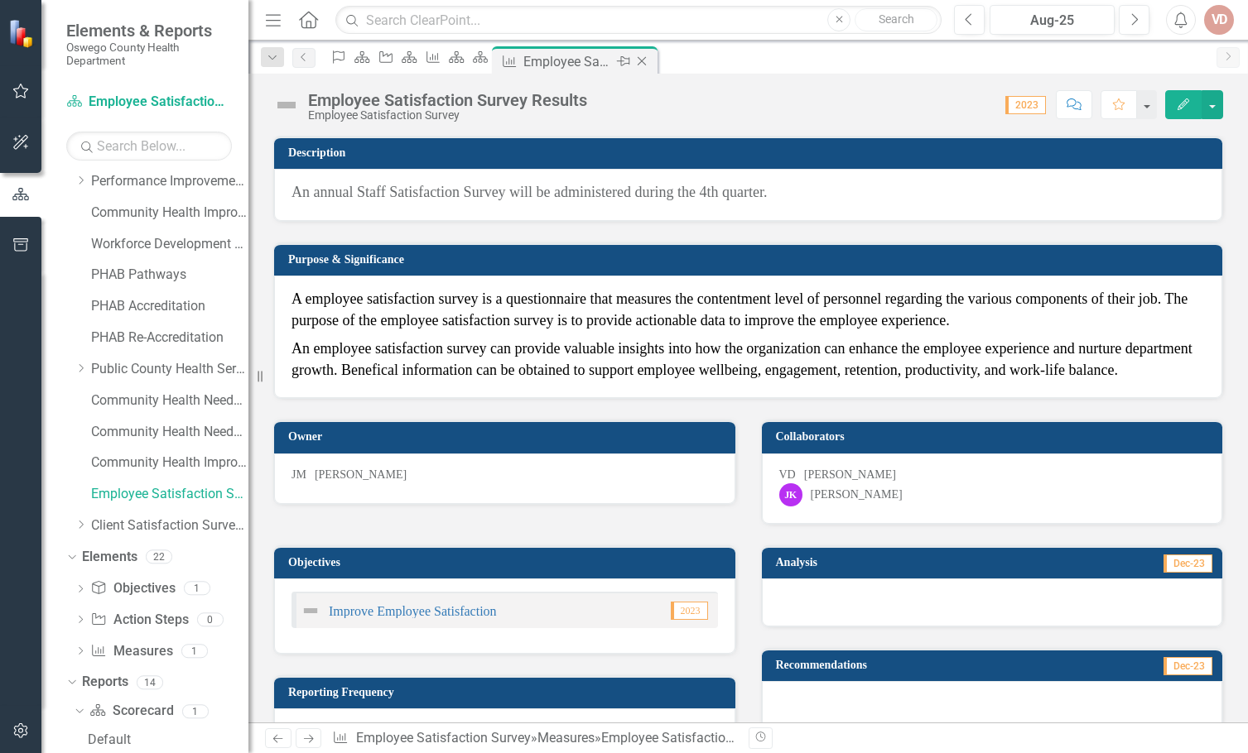
click at [647, 61] on icon at bounding box center [641, 61] width 9 height 9
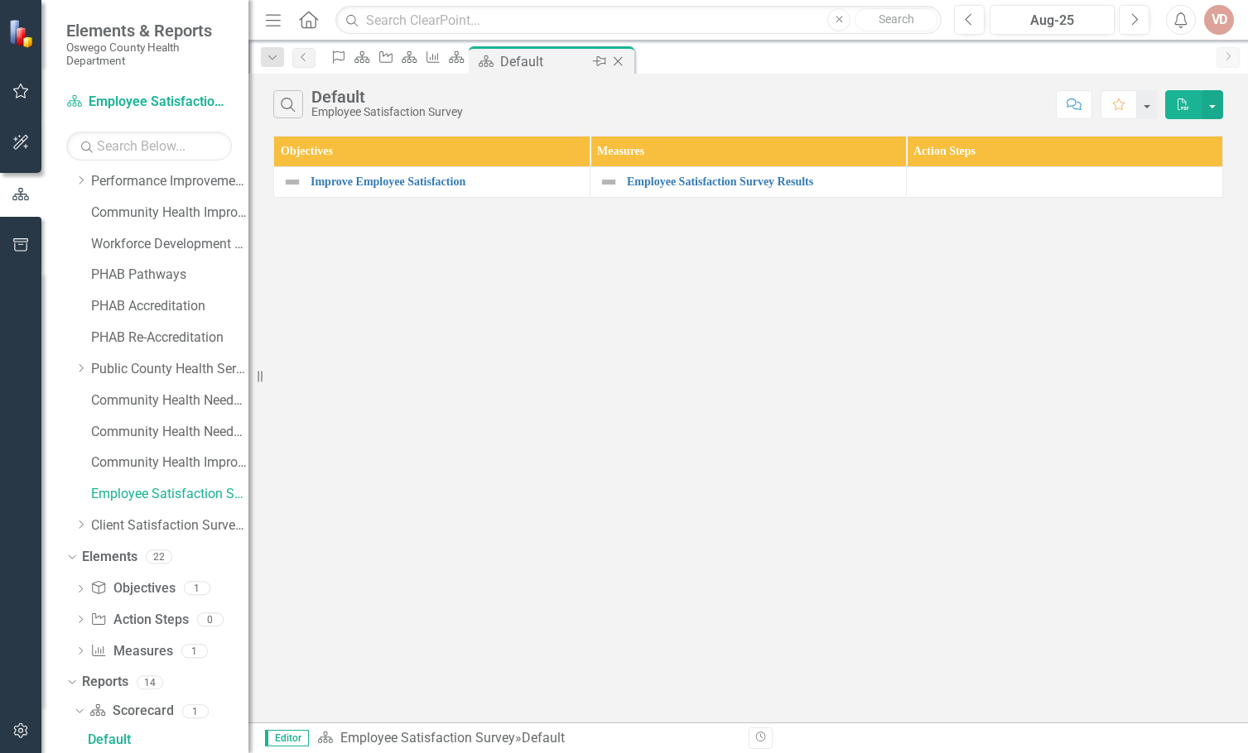
click at [623, 62] on icon at bounding box center [617, 61] width 9 height 9
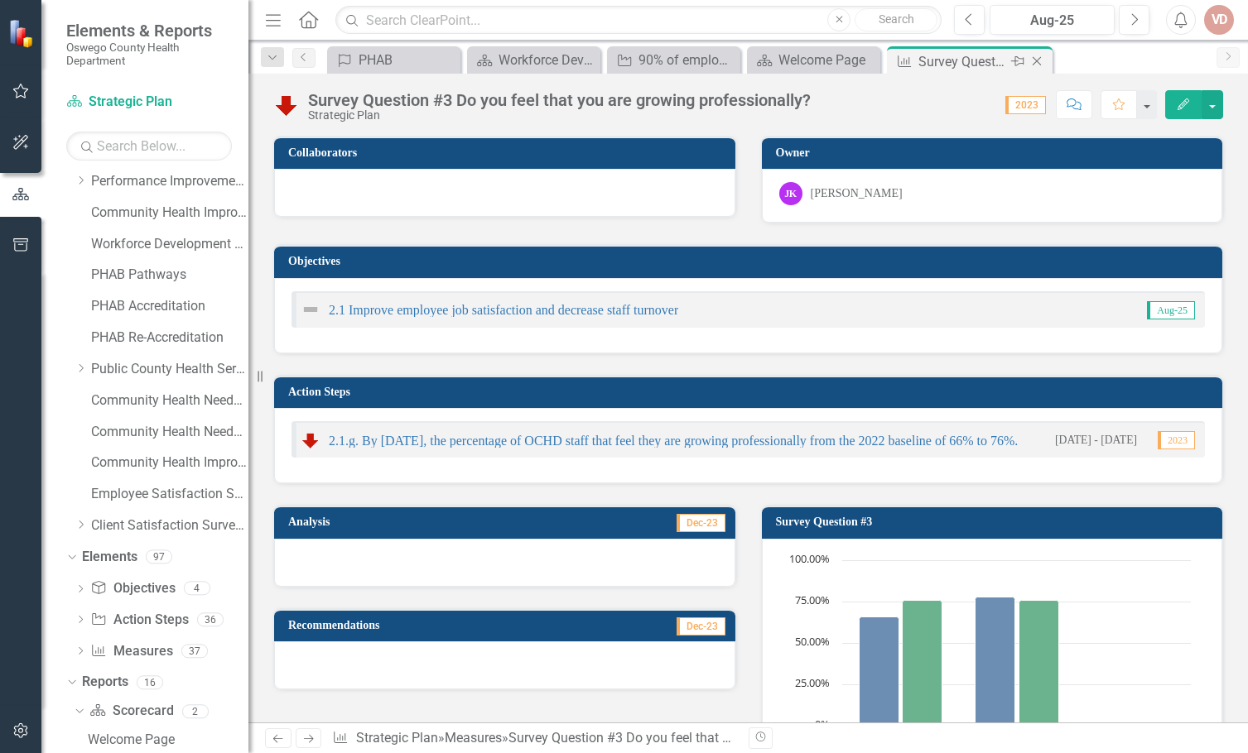
click at [1034, 57] on icon "Close" at bounding box center [1036, 61] width 17 height 13
